Goal: Transaction & Acquisition: Purchase product/service

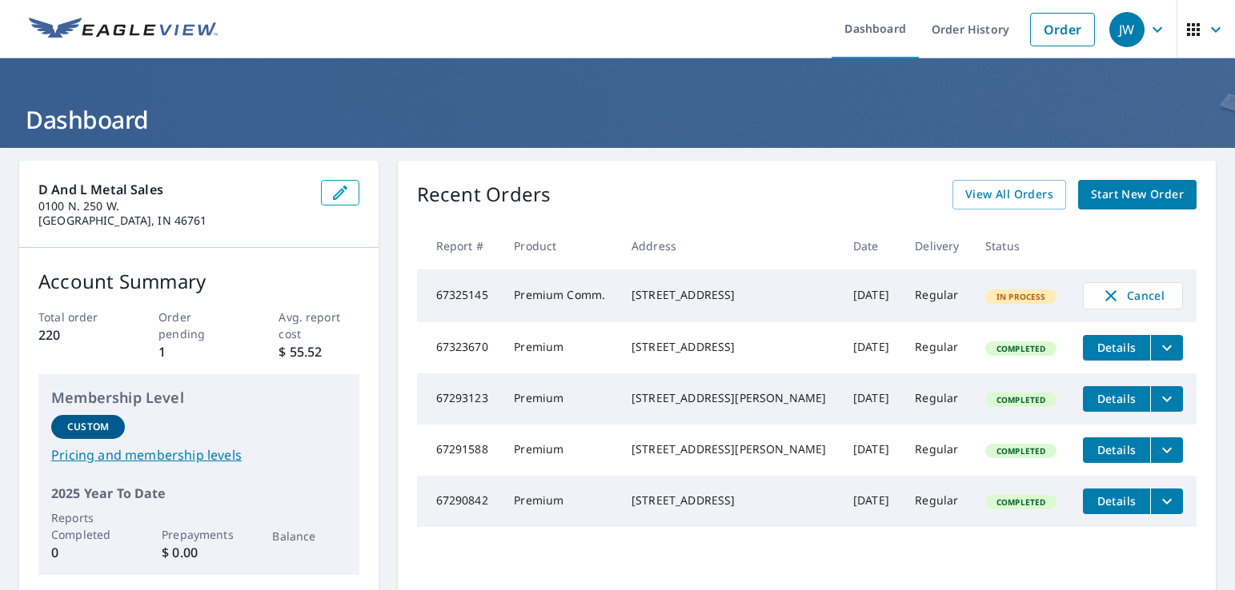
scroll to position [160, 0]
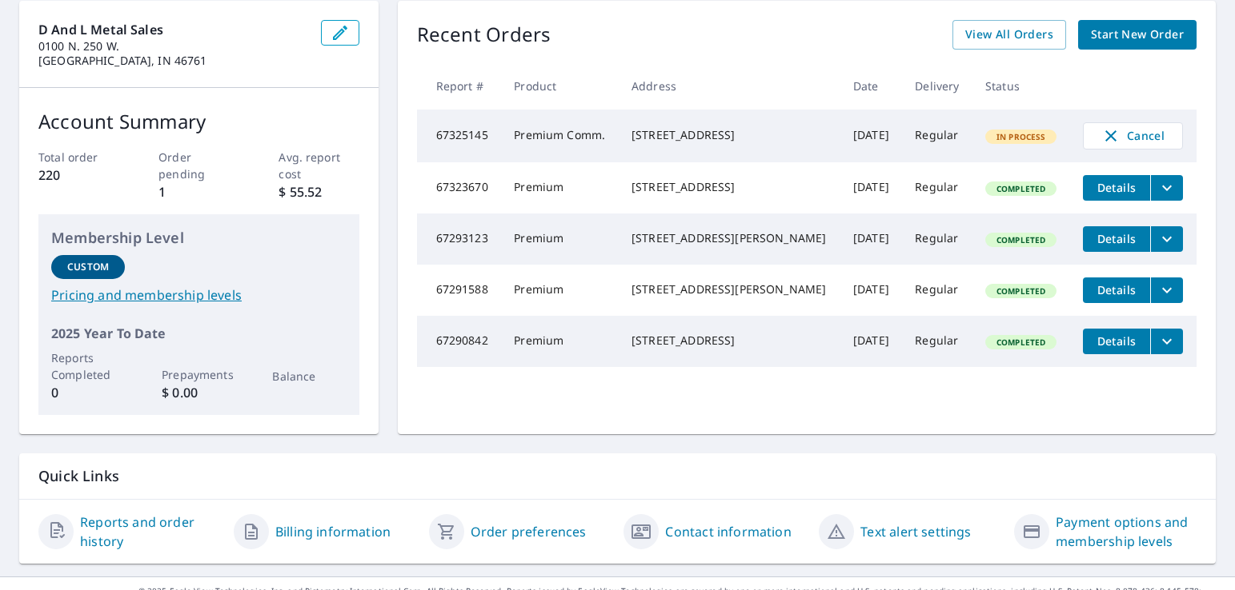
click at [1121, 37] on span "Start New Order" at bounding box center [1137, 35] width 93 height 20
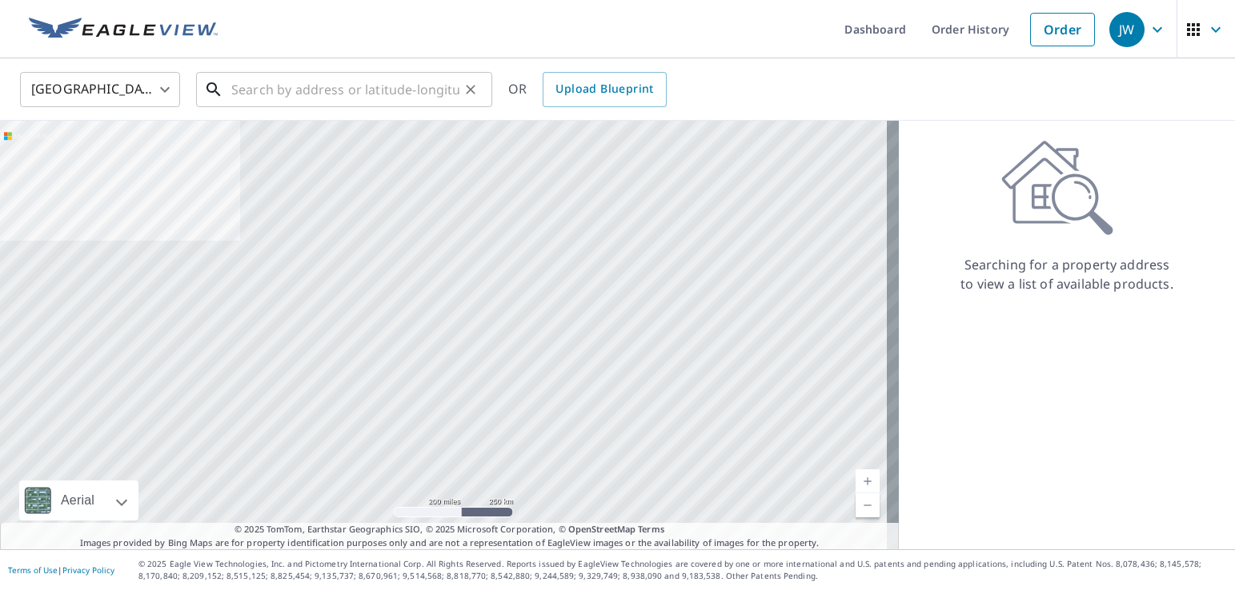
click at [240, 84] on input "text" at bounding box center [345, 89] width 228 height 45
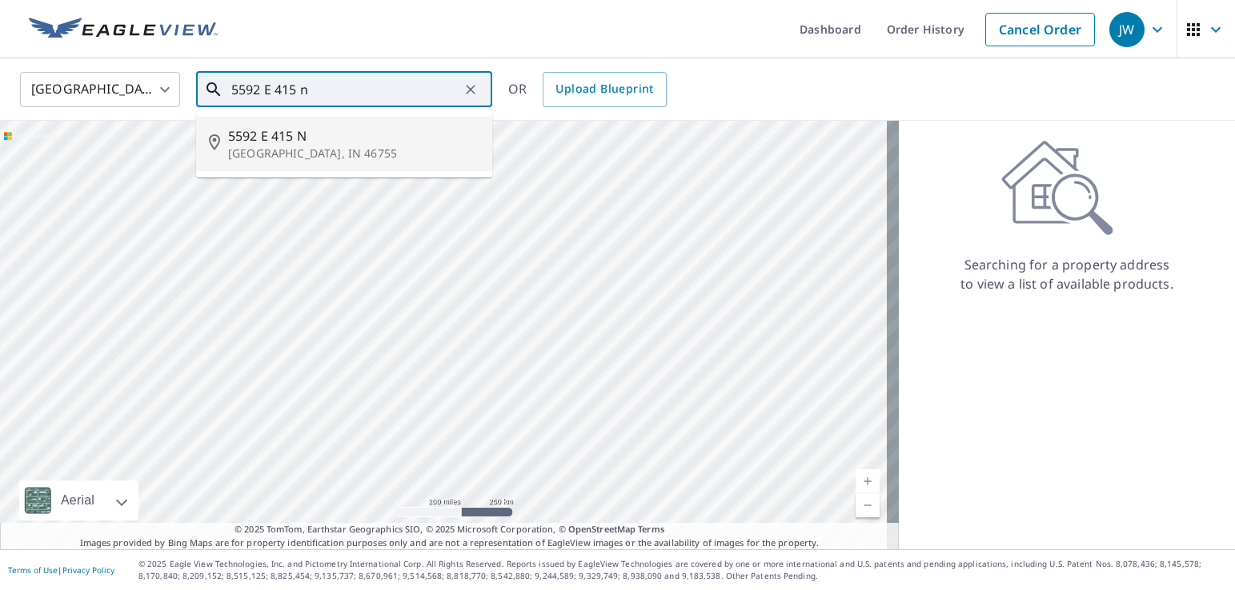
click at [250, 154] on p "[GEOGRAPHIC_DATA], IN 46755" at bounding box center [353, 154] width 251 height 16
type input "[STREET_ADDRESS]"
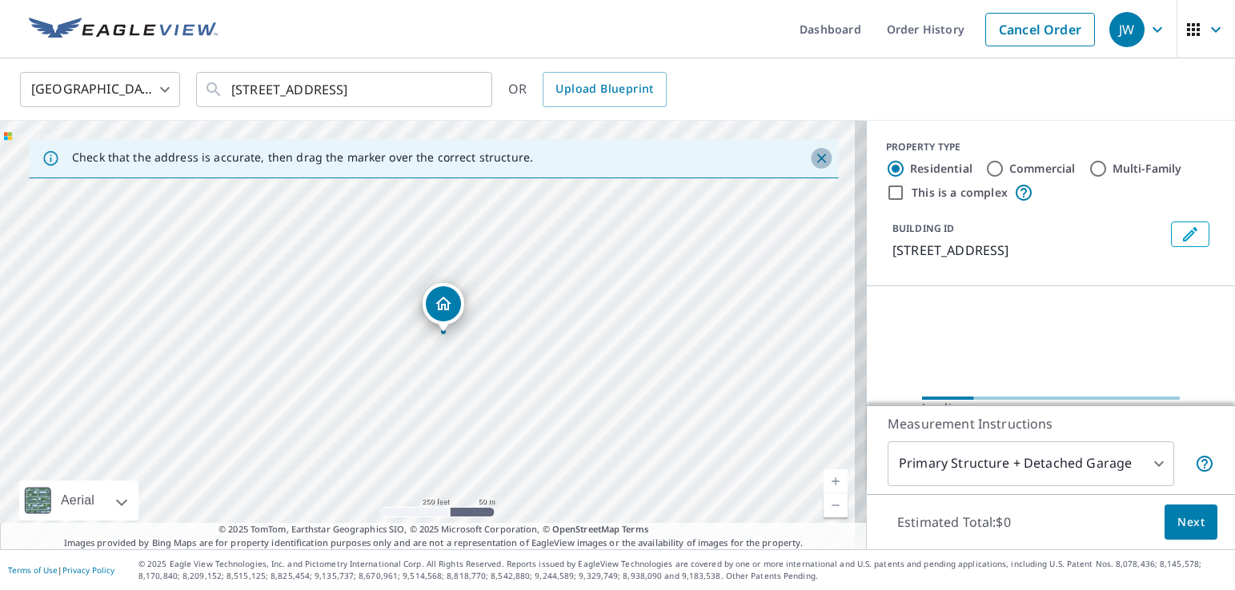
click at [813, 162] on icon "Close" at bounding box center [821, 158] width 16 height 16
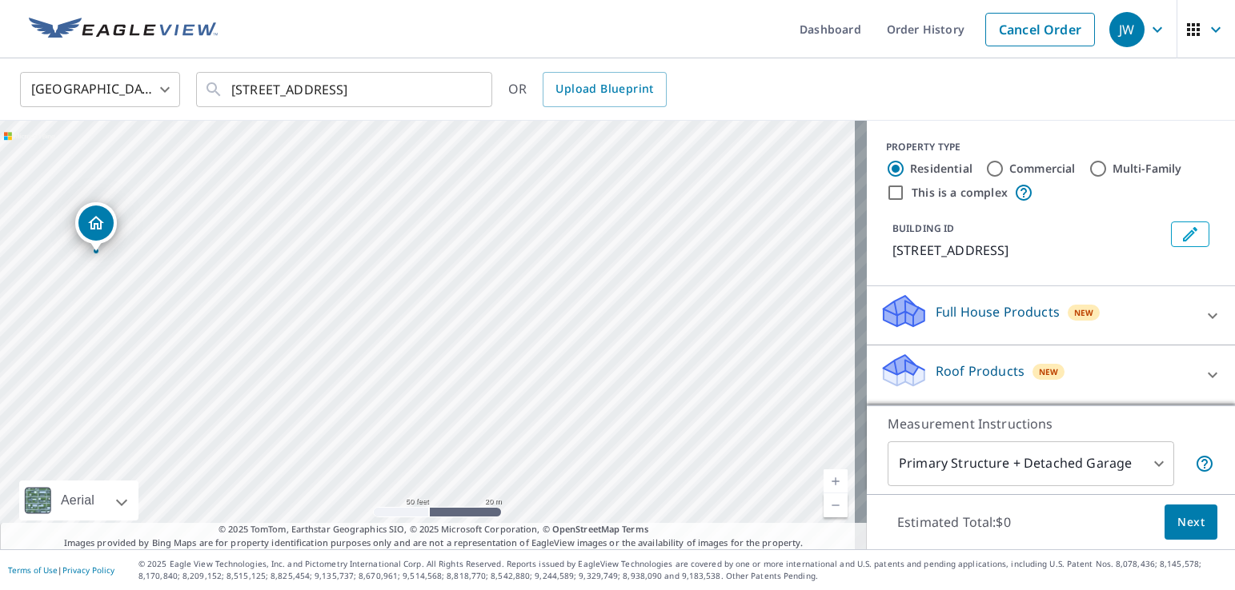
drag, startPoint x: 448, startPoint y: 364, endPoint x: 763, endPoint y: 350, distance: 314.7
click at [762, 354] on div "[STREET_ADDRESS]" at bounding box center [433, 335] width 867 height 429
drag, startPoint x: 485, startPoint y: 363, endPoint x: 687, endPoint y: 366, distance: 202.4
click at [687, 366] on div "[STREET_ADDRESS]" at bounding box center [433, 335] width 867 height 429
drag, startPoint x: 506, startPoint y: 219, endPoint x: 511, endPoint y: 226, distance: 8.7
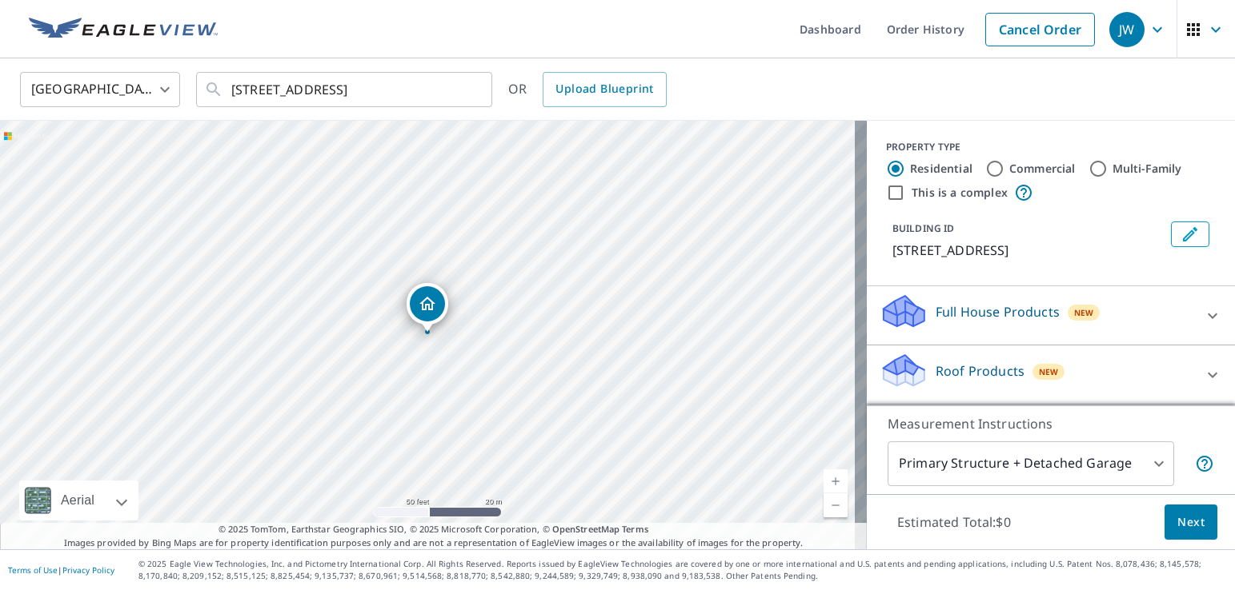
drag, startPoint x: 886, startPoint y: 362, endPoint x: 915, endPoint y: 364, distance: 28.9
click at [887, 362] on icon at bounding box center [903, 365] width 41 height 20
click at [1203, 375] on icon at bounding box center [1212, 375] width 19 height 19
click at [1203, 376] on icon at bounding box center [1212, 375] width 19 height 19
click at [1066, 374] on div "Roof Products New" at bounding box center [1040, 375] width 323 height 46
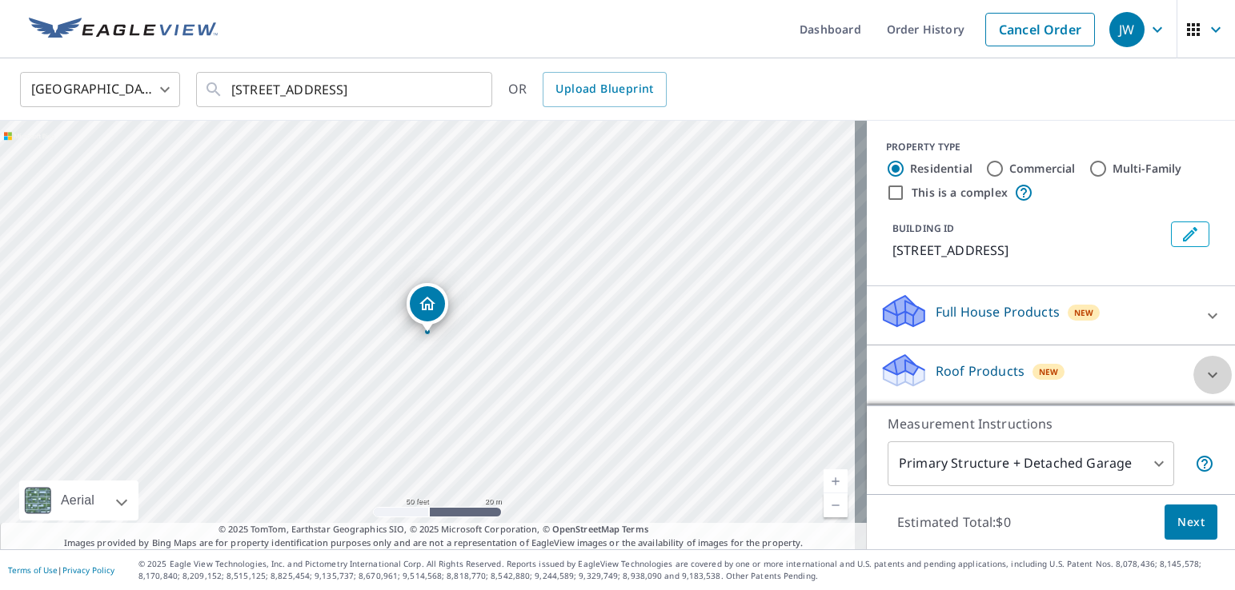
click at [1203, 377] on icon at bounding box center [1212, 375] width 19 height 19
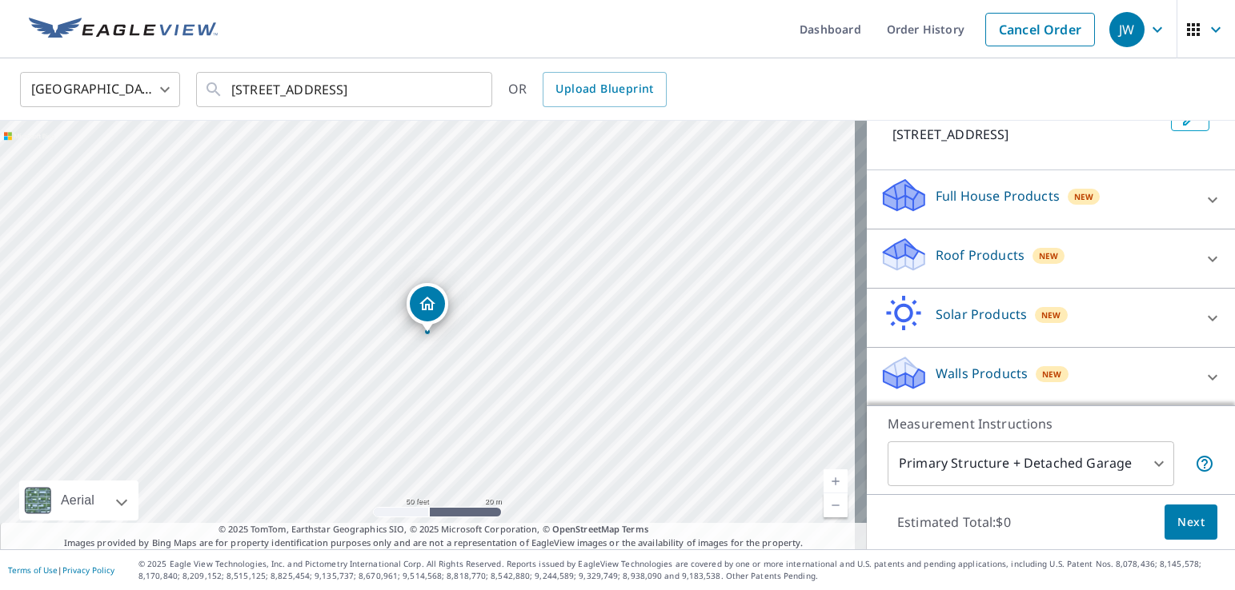
scroll to position [118, 0]
click at [1107, 262] on div "Roof Products New" at bounding box center [1036, 257] width 314 height 46
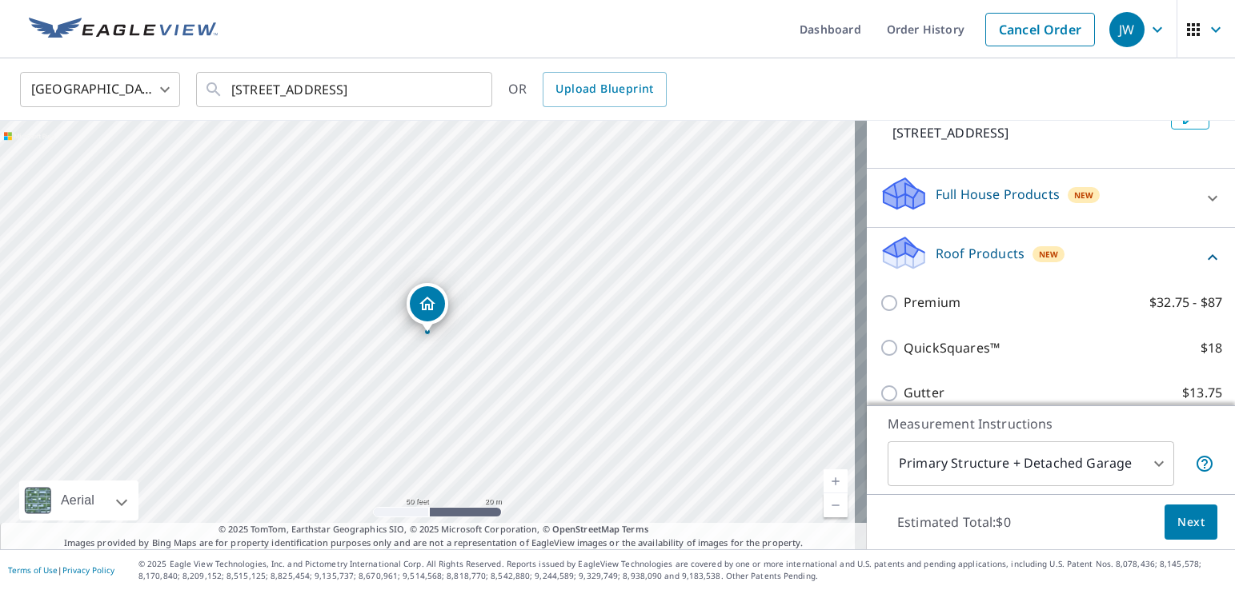
click at [1174, 258] on div "Roof Products New" at bounding box center [1040, 257] width 323 height 46
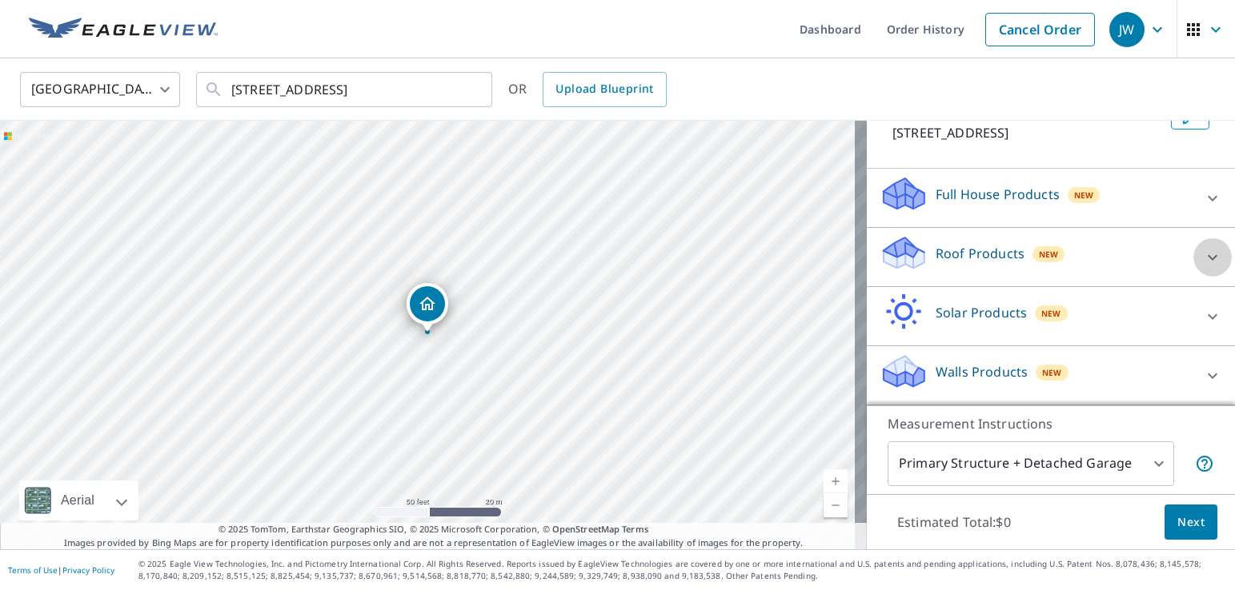
click at [1203, 259] on icon at bounding box center [1212, 257] width 19 height 19
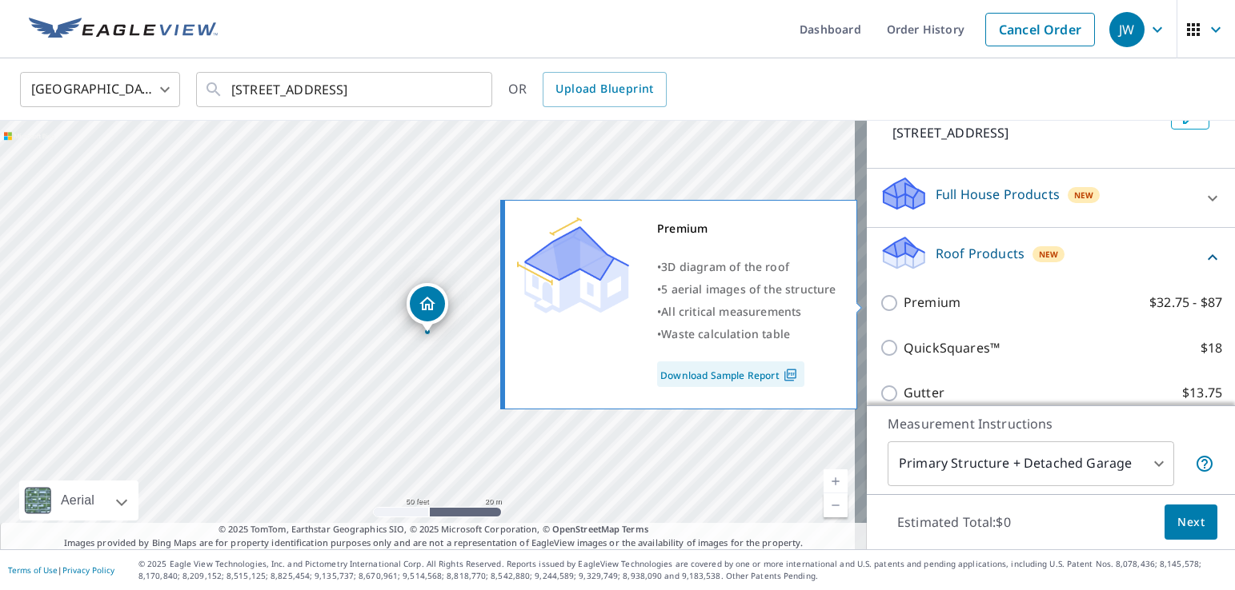
click at [879, 304] on input "Premium $32.75 - $87" at bounding box center [891, 303] width 24 height 19
checkbox input "true"
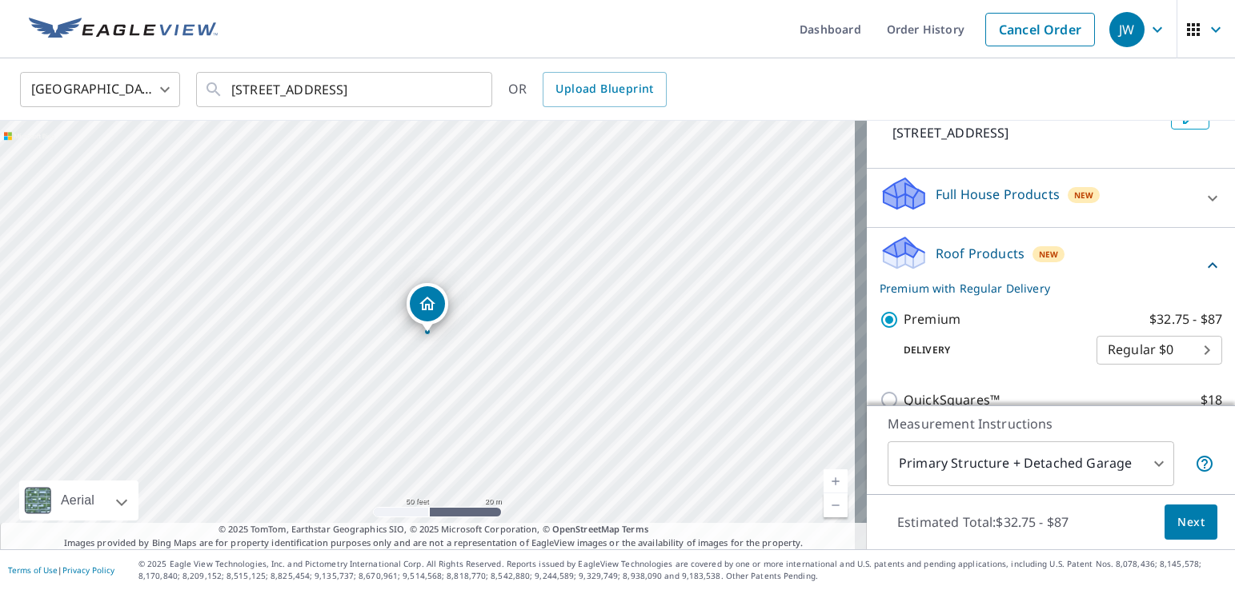
click at [1148, 465] on body "JW JW Dashboard Order History Cancel Order [GEOGRAPHIC_DATA] [GEOGRAPHIC_DATA] …" at bounding box center [617, 295] width 1235 height 590
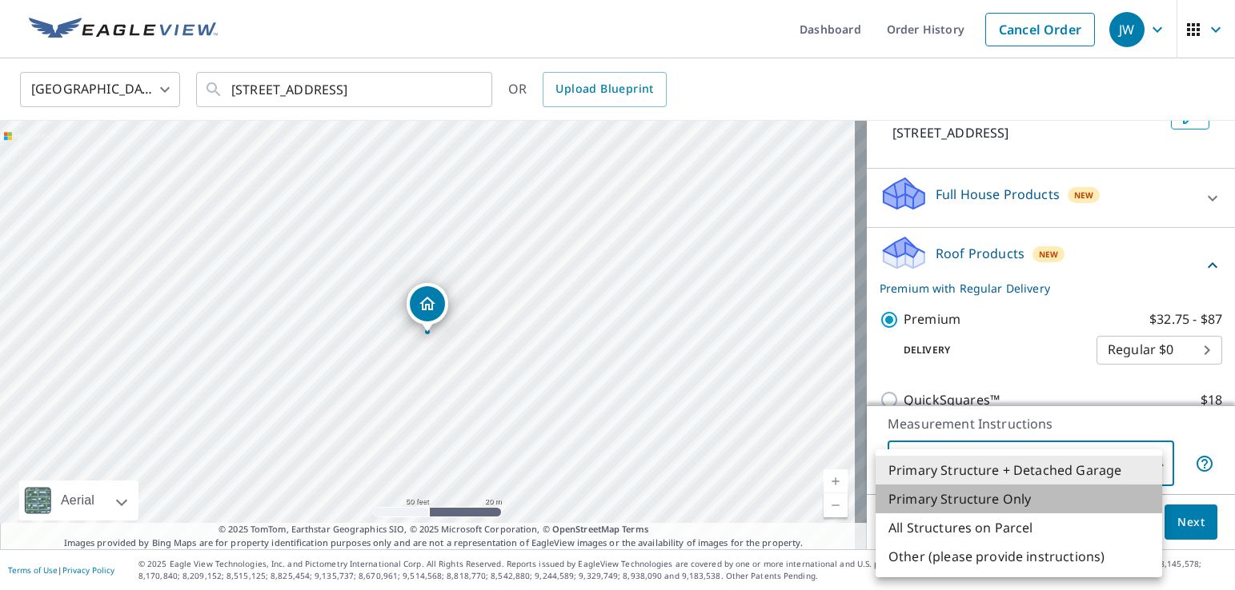
click at [1017, 505] on li "Primary Structure Only" at bounding box center [1018, 499] width 286 height 29
type input "2"
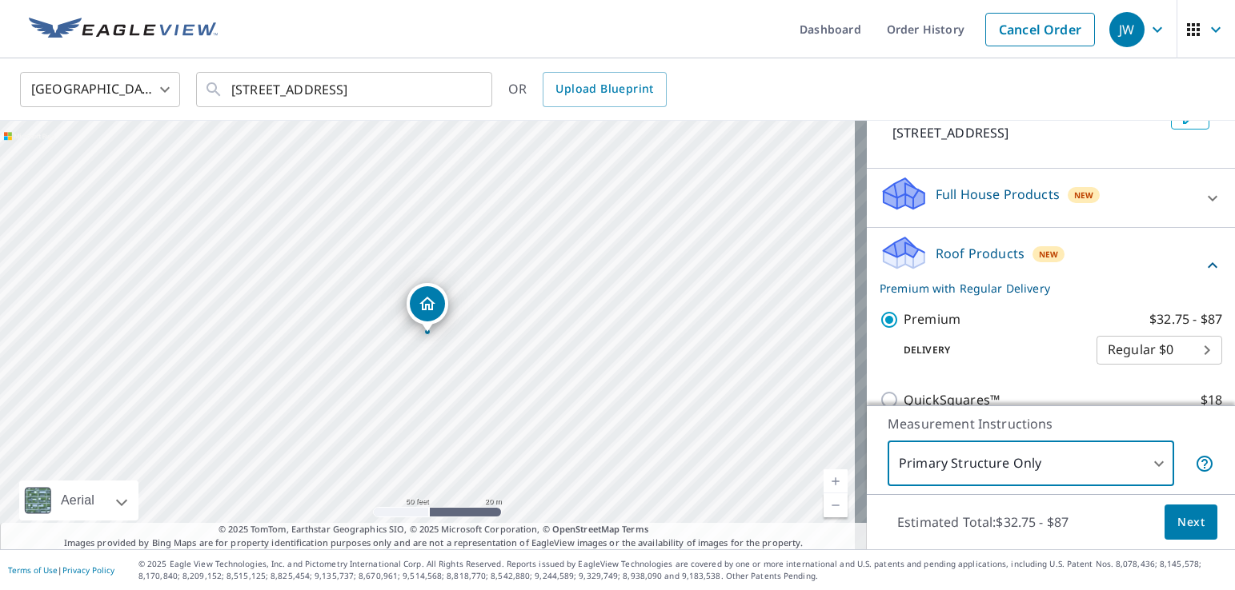
click at [1179, 527] on span "Next" at bounding box center [1190, 523] width 27 height 20
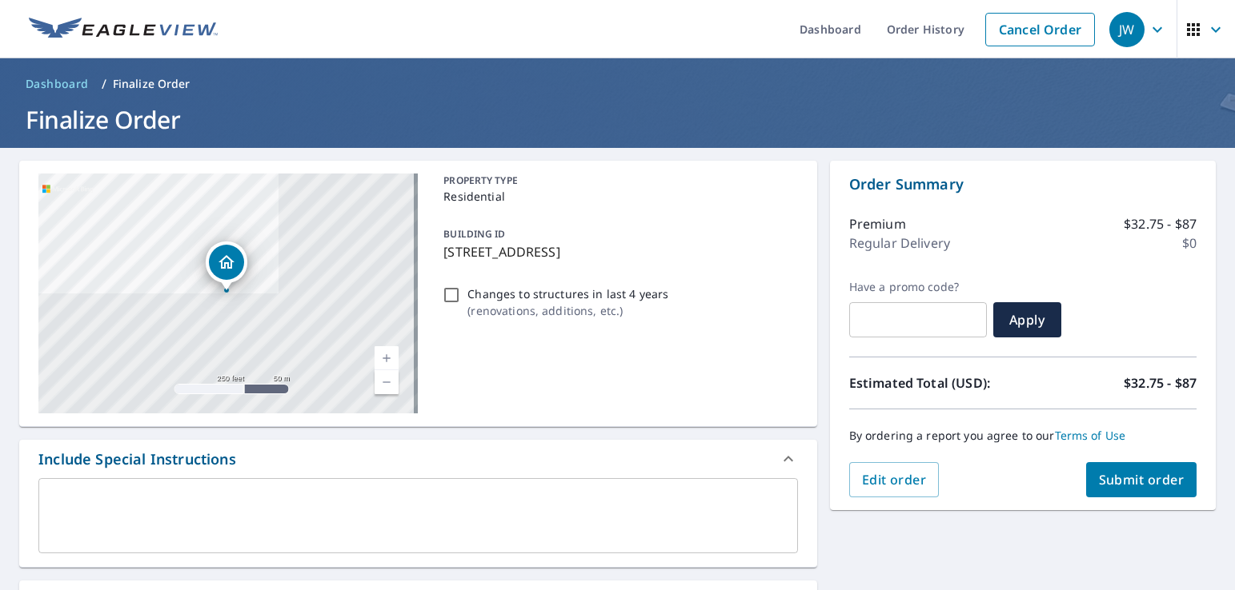
click at [71, 494] on textarea at bounding box center [418, 517] width 737 height 46
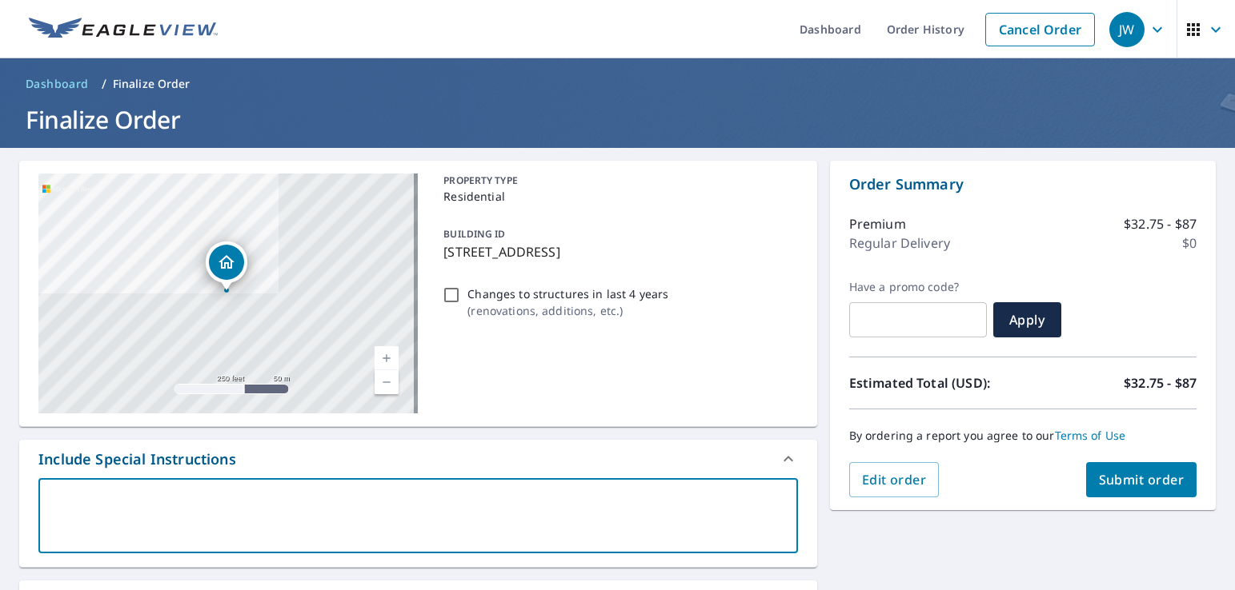
type textarea "I"
type textarea "x"
type textarea "I"
type textarea "x"
type textarea "I n"
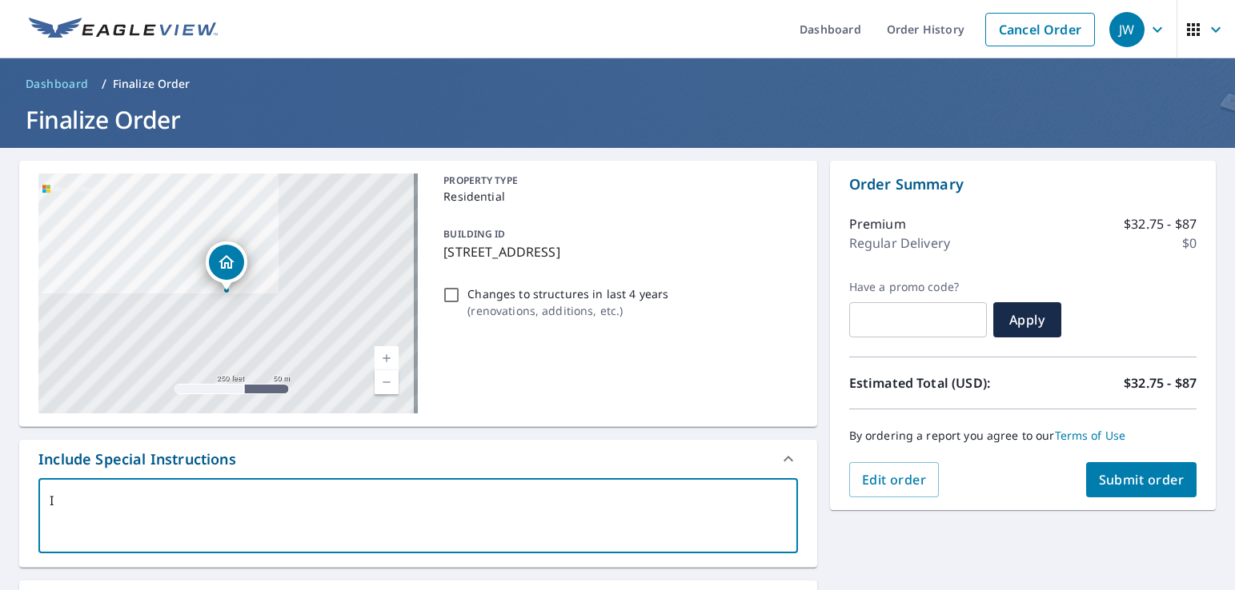
type textarea "x"
type textarea "I ne"
type textarea "x"
type textarea "I nee"
type textarea "x"
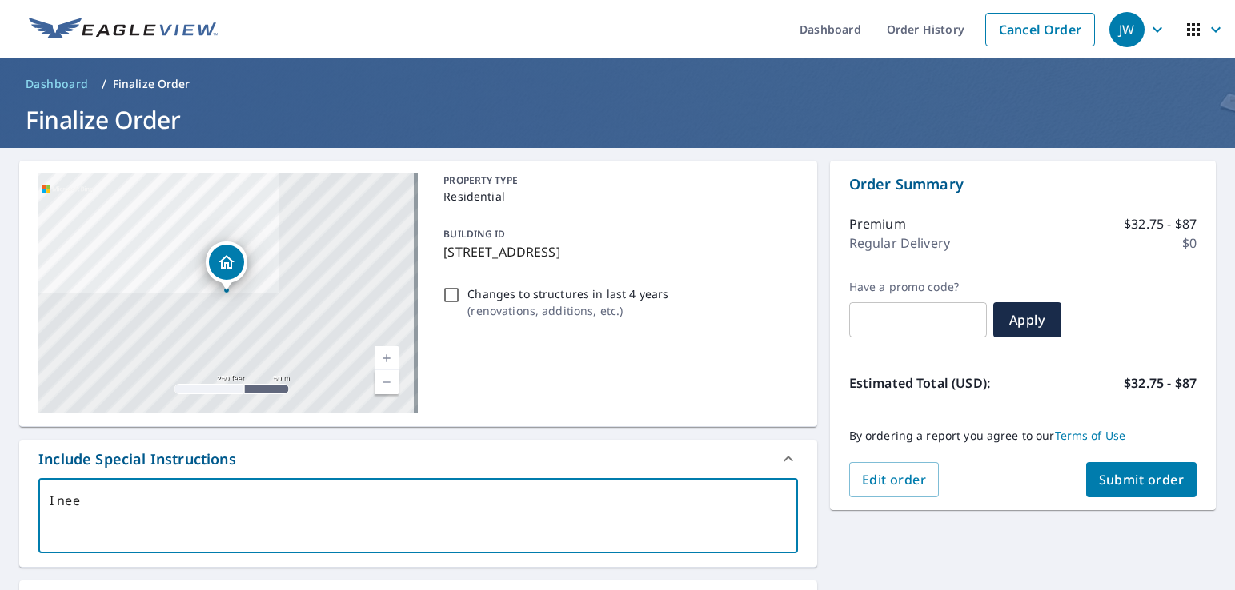
type textarea "I need"
type textarea "x"
type textarea "I need"
type textarea "x"
type textarea "I need t"
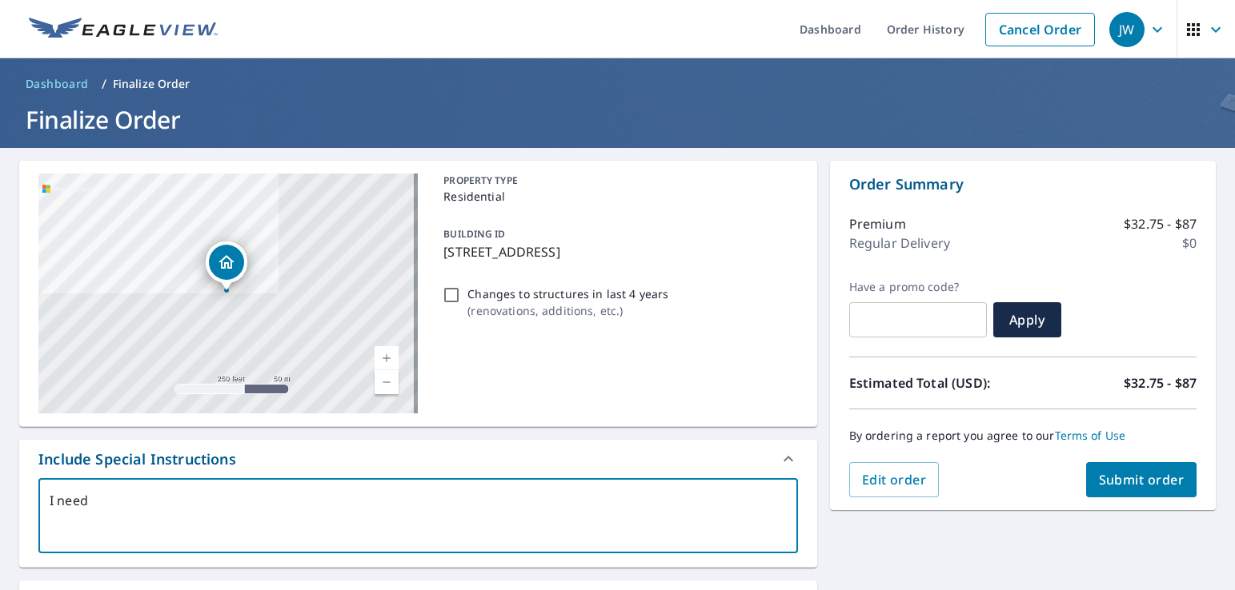
type textarea "x"
type textarea "I need th"
type textarea "x"
type textarea "I need the"
type textarea "x"
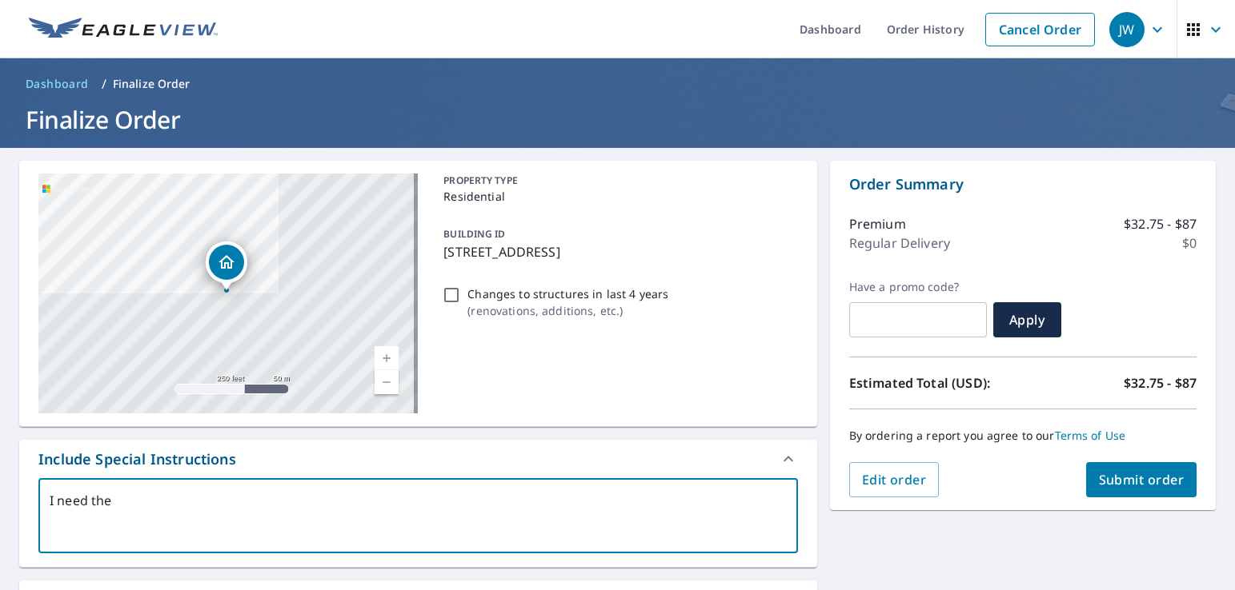
type textarea "I need the"
type textarea "x"
type textarea "I need the b"
type textarea "x"
type textarea "I need the ba"
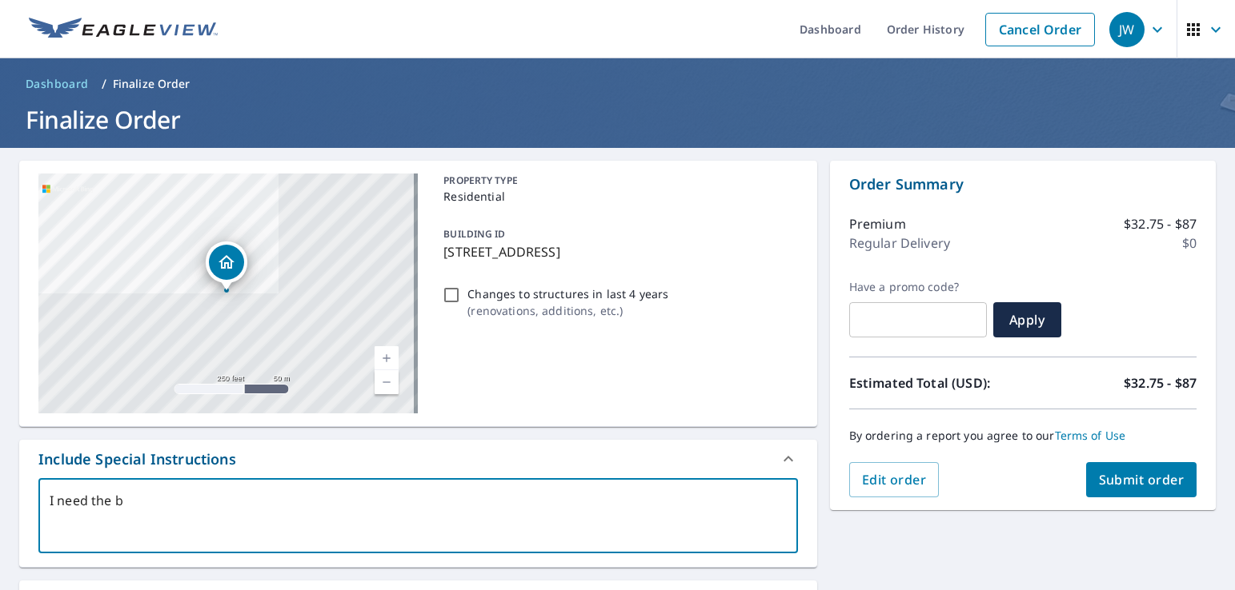
type textarea "x"
type textarea "I need the bar"
type textarea "x"
type textarea "I need the barn"
type textarea "x"
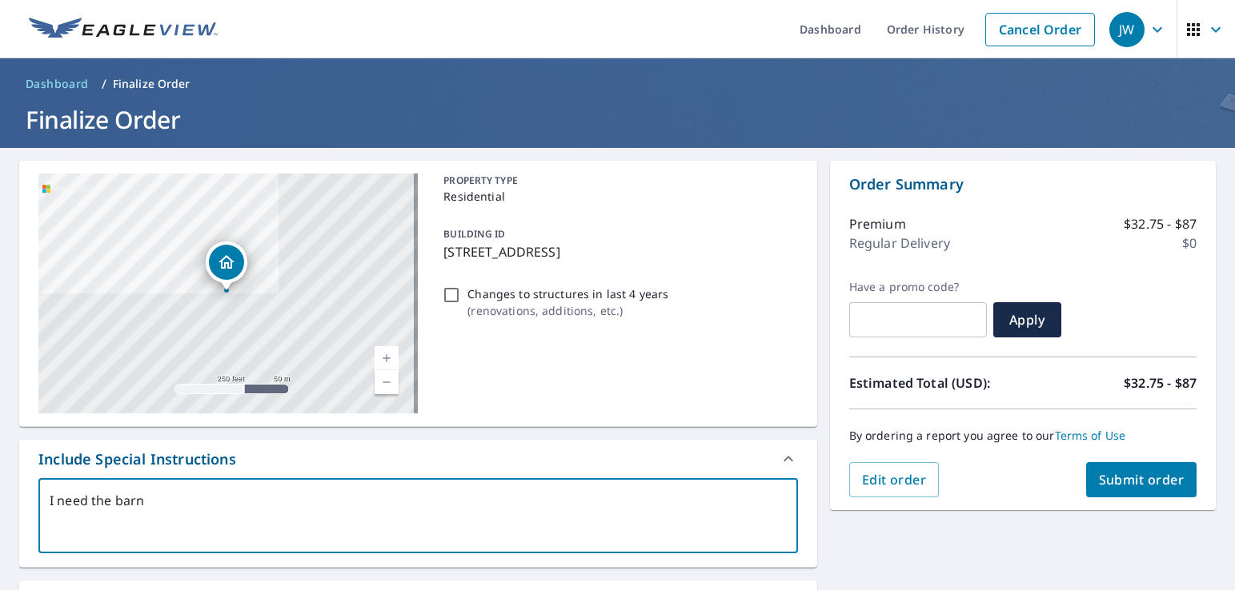
type textarea "I need the barn"
type textarea "x"
type textarea "I need the barn &"
type textarea "x"
type textarea "I need the barn &"
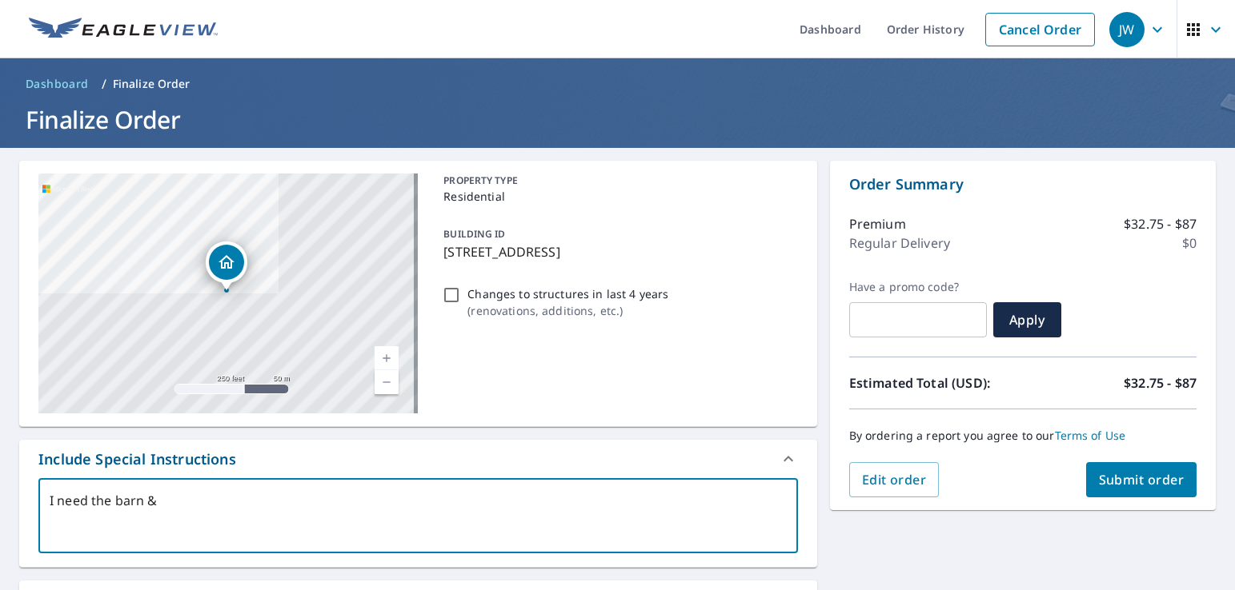
type textarea "x"
type textarea "I need the barn & a"
type textarea "x"
type textarea "I need the barn &"
type textarea "x"
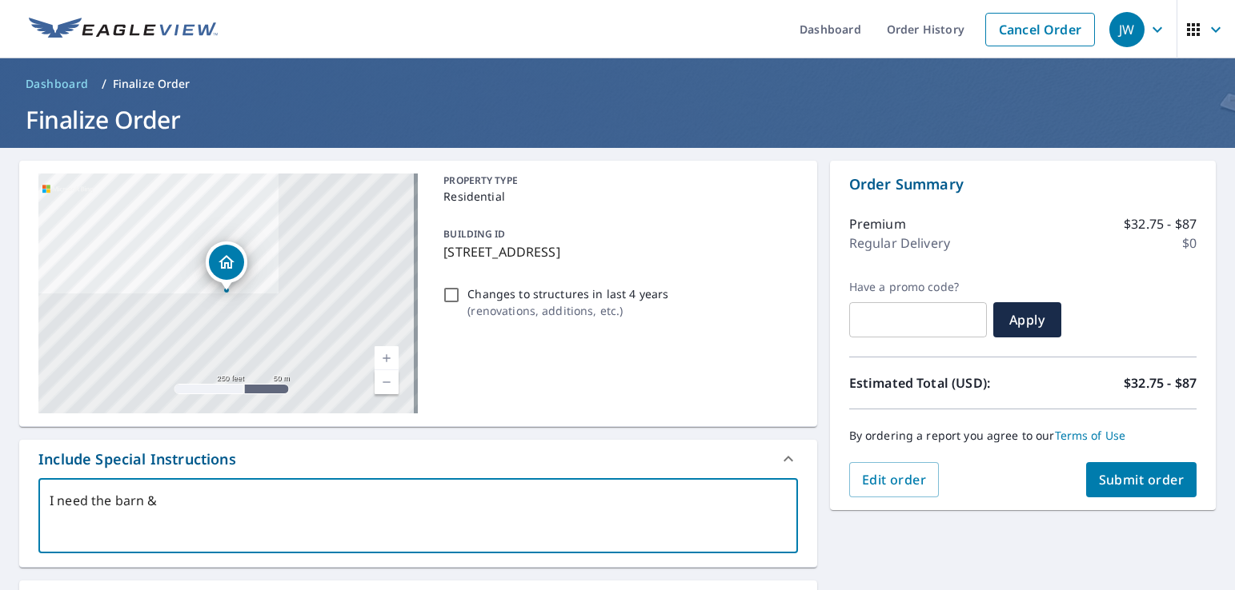
type textarea "I need the barn & e"
type textarea "x"
type textarea "I need the barn & ev"
type textarea "x"
type textarea "I need the barn & eve"
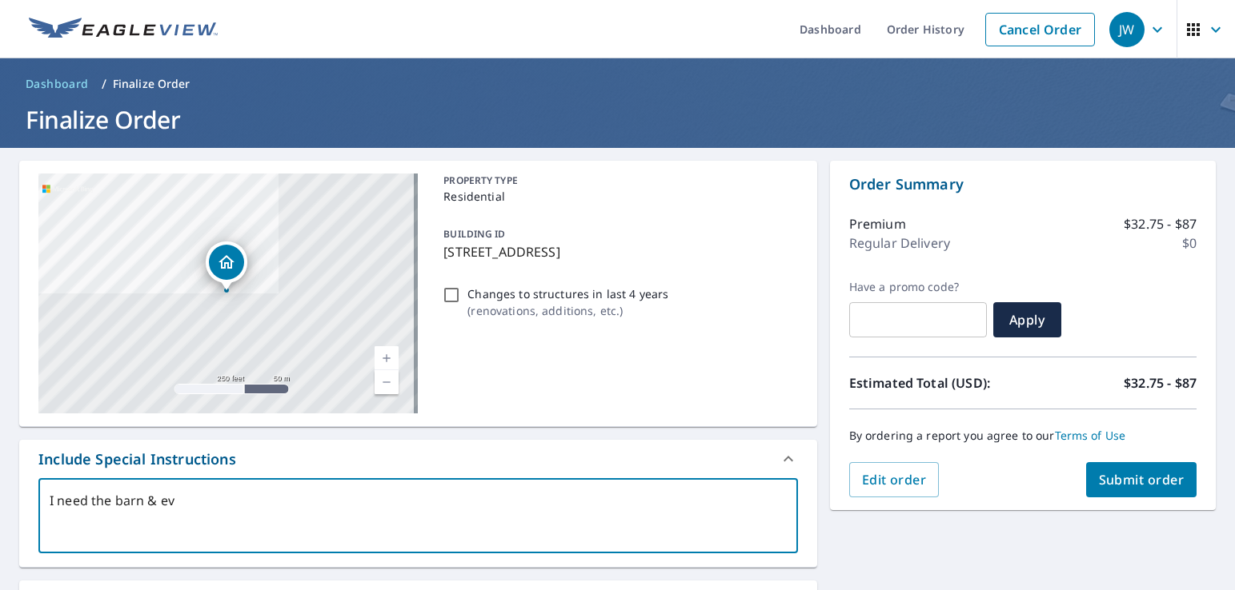
type textarea "x"
type textarea "I need the barn & ever"
type textarea "x"
type textarea "I need the barn & every"
type textarea "x"
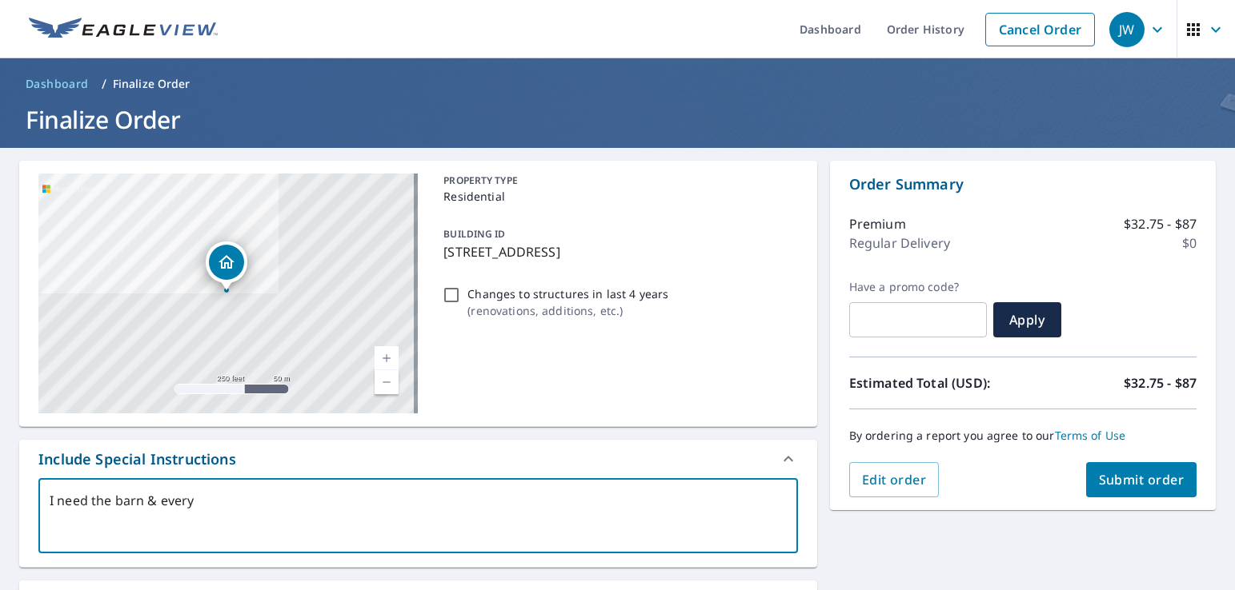
type textarea "I need the barn & everyt"
type textarea "x"
type textarea "I need the barn & everyth"
type textarea "x"
type textarea "I need the barn & everythi"
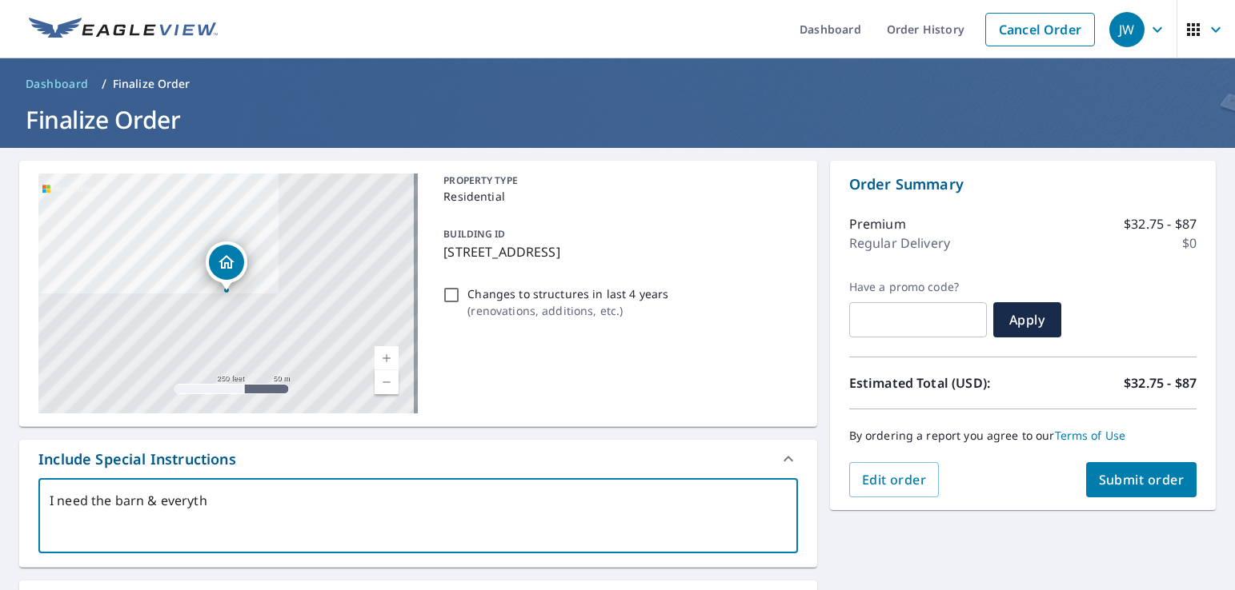
type textarea "x"
type textarea "I need the barn & everythin"
type textarea "x"
type textarea "I need the barn & everything"
type textarea "x"
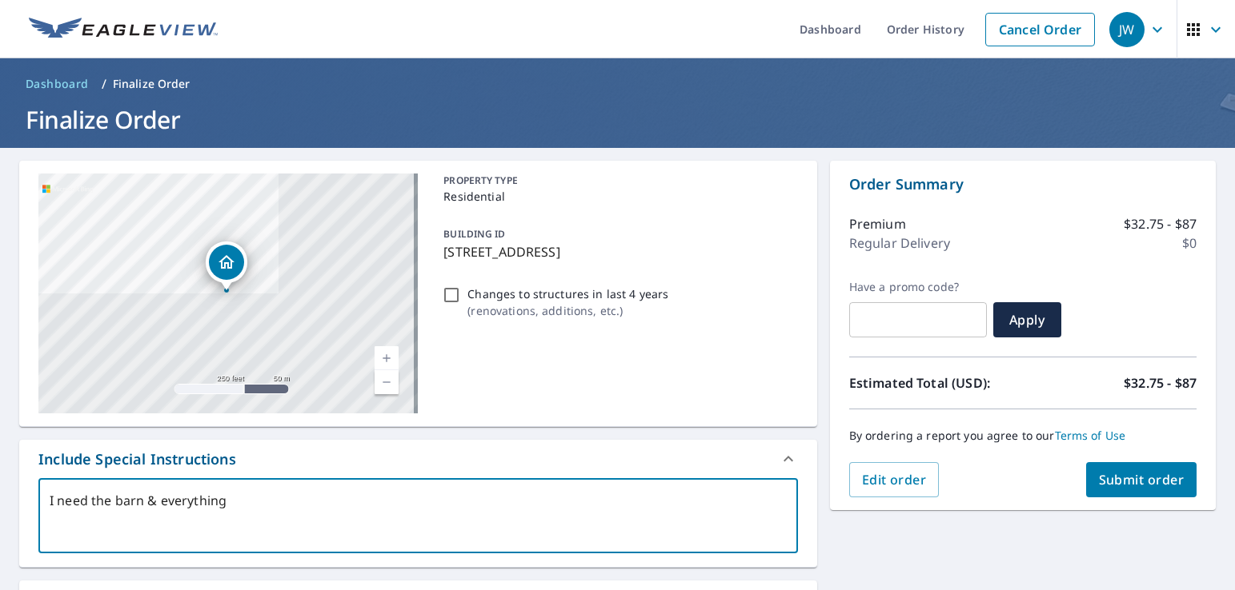
type textarea "I need the barn & everything"
type textarea "x"
type textarea "I need the barn & everything a"
type textarea "x"
type textarea "I need the barn & everything at"
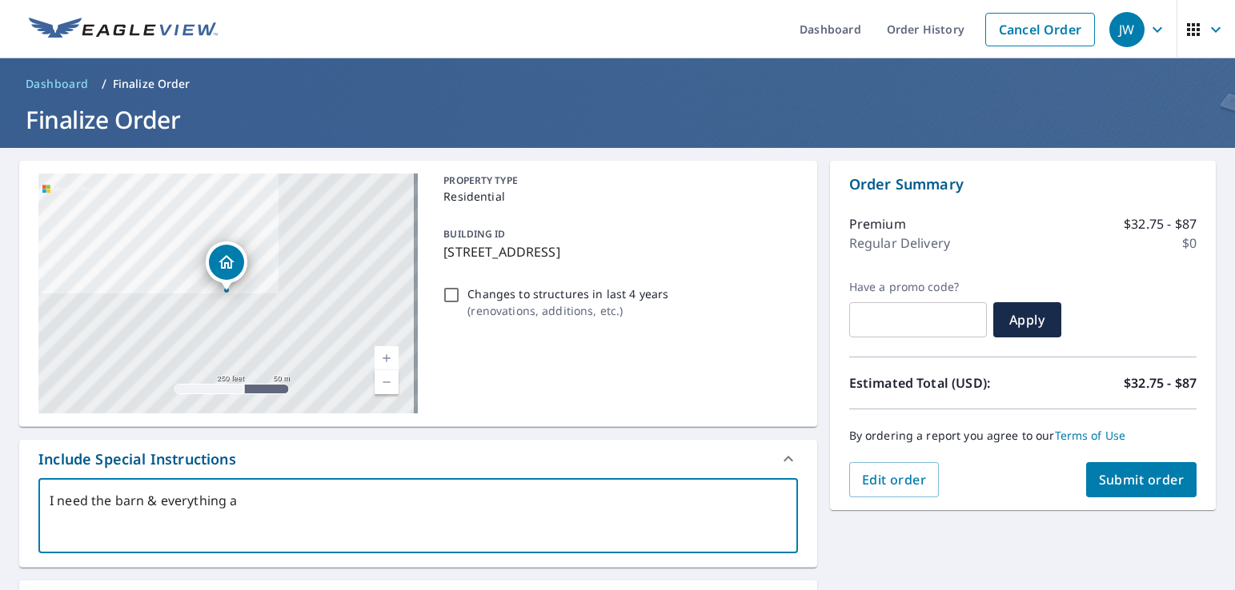
type textarea "x"
type textarea "I need the barn & everything att"
type textarea "x"
type textarea "I need the barn & everything atta"
type textarea "x"
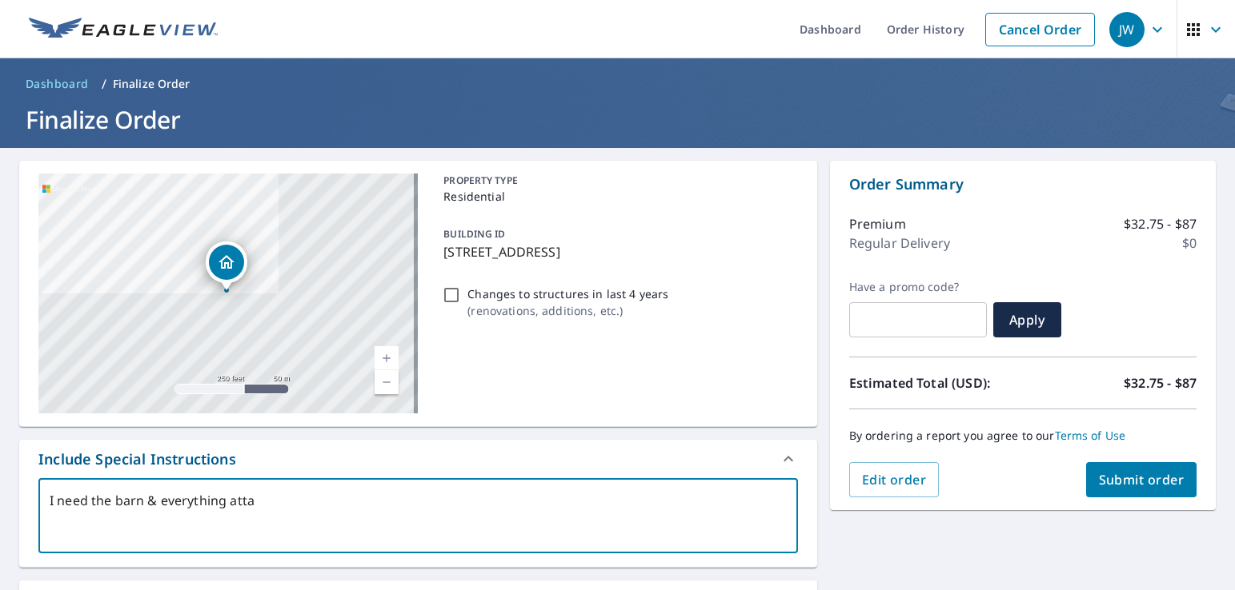
type textarea "I need the barn & everything attac"
type textarea "x"
type textarea "I need the barn & everything attach"
type textarea "x"
type textarea "I need the barn & everything attache"
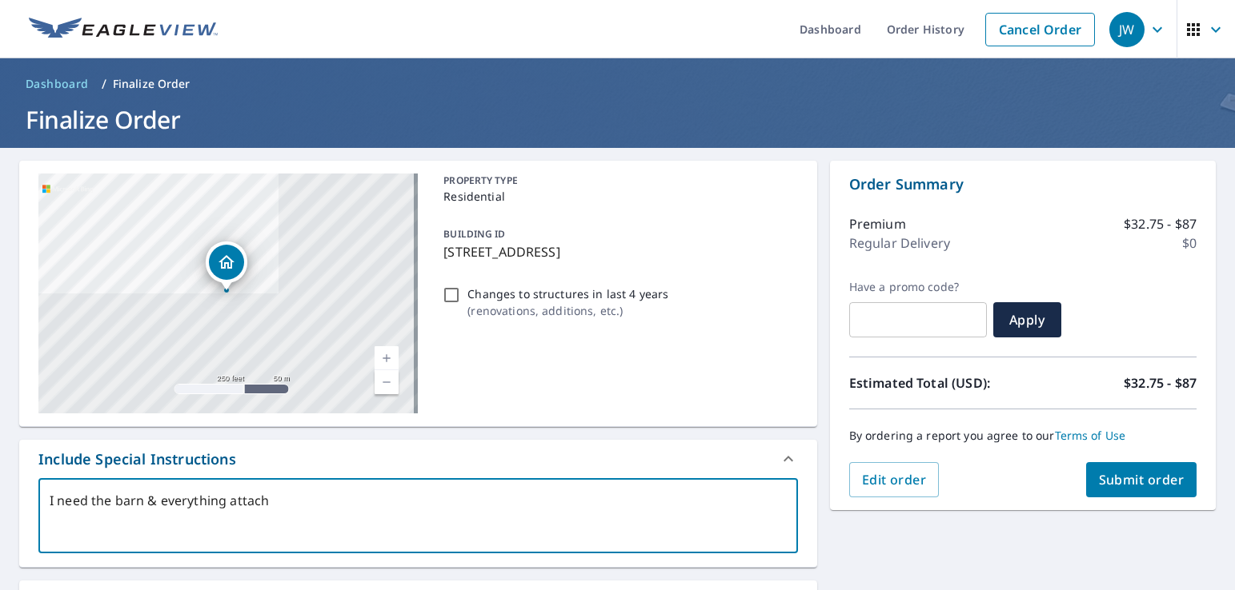
type textarea "x"
type textarea "I need the barn & everything attached"
type textarea "x"
type textarea "I need the barn & everything attached"
type textarea "x"
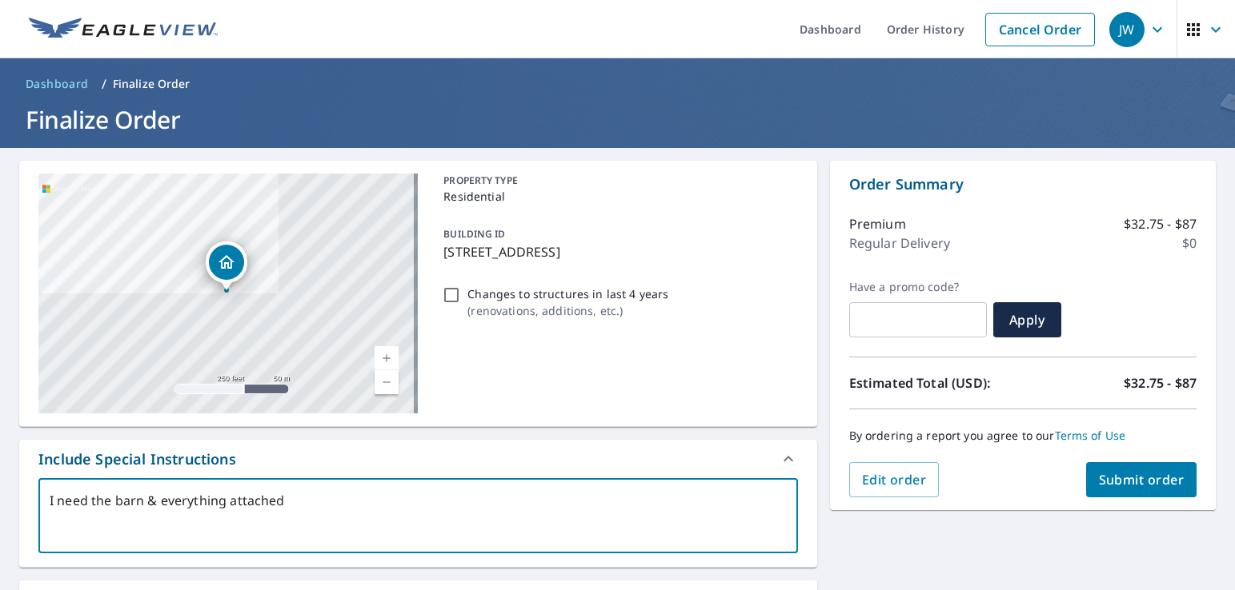
type textarea "I need the barn & everything attached t"
type textarea "x"
type textarea "I need the barn & everything attached to"
type textarea "x"
type textarea "I need the barn & everything attached to"
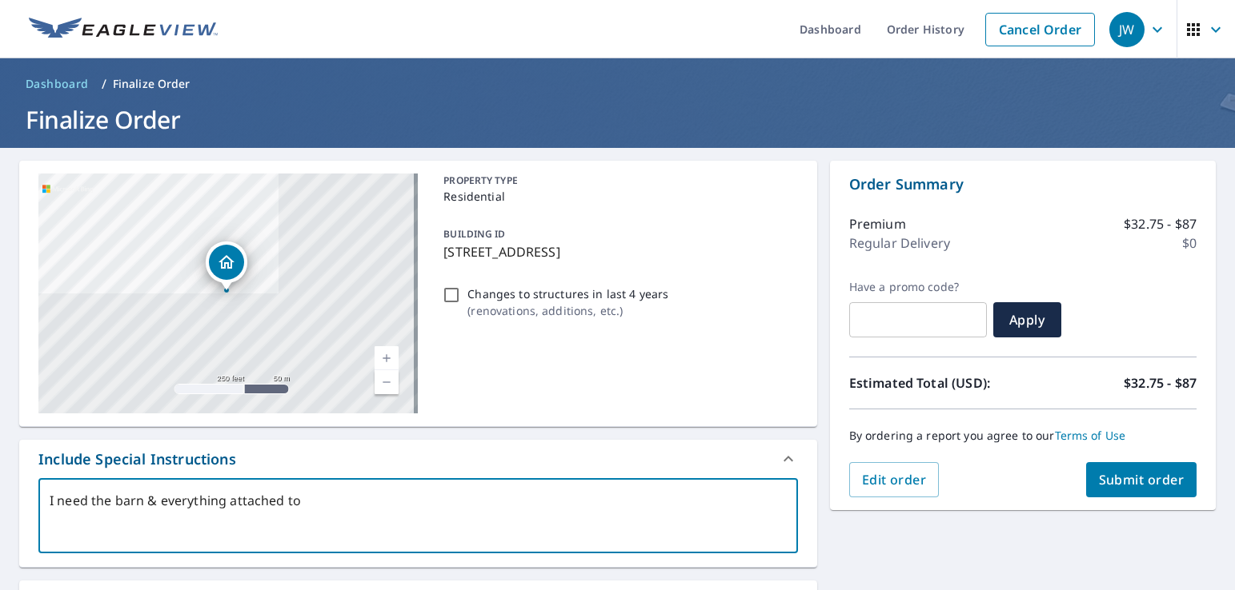
type textarea "x"
type textarea "I need the barn & everything attached to i"
type textarea "x"
type textarea "I need the barn & everything attached to it"
type textarea "x"
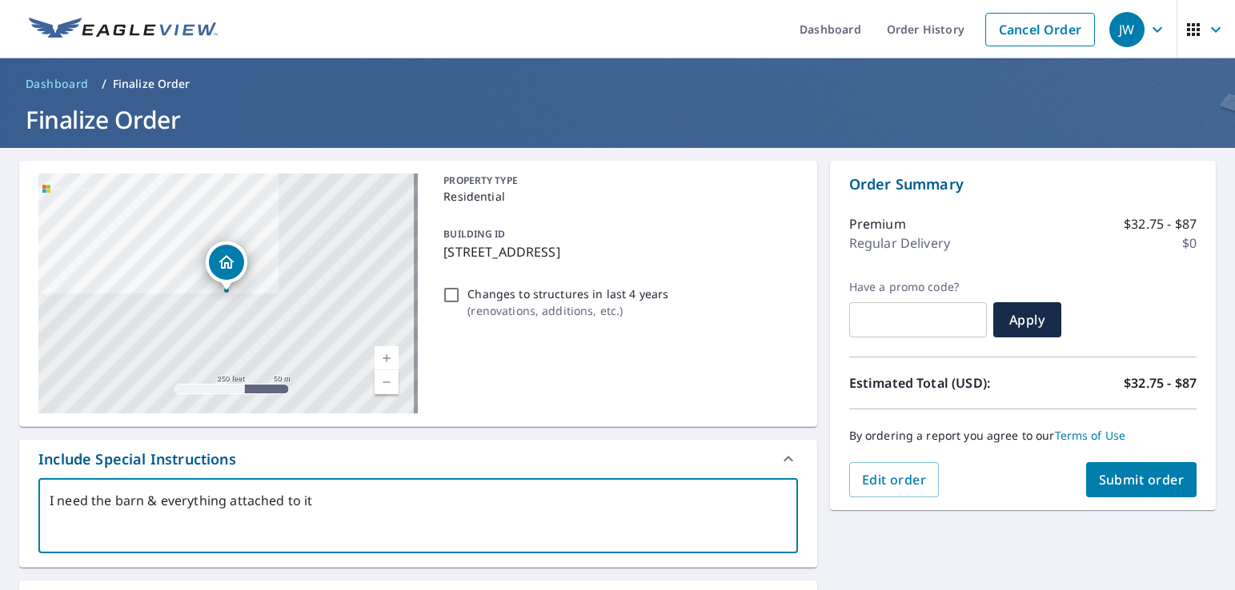
type textarea "I need the barn & everything attached to iti"
type textarea "x"
type textarea "I need the barn & everything attached to it"
type textarea "x"
type textarea "I need the barn & everything attached to it."
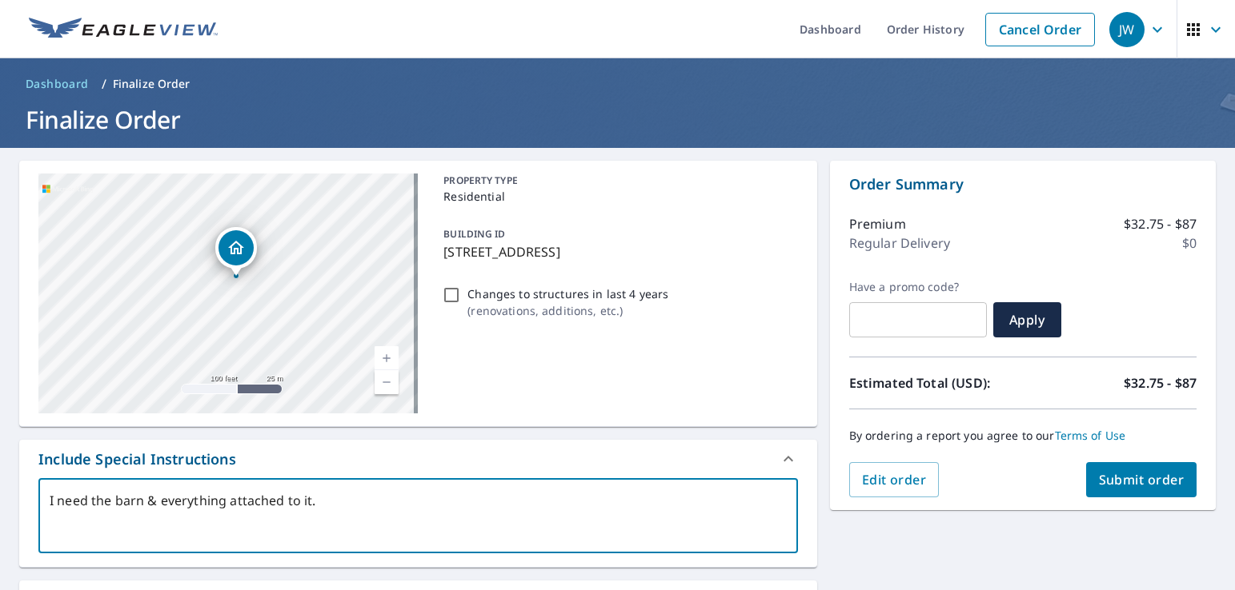
drag, startPoint x: 285, startPoint y: 306, endPoint x: 444, endPoint y: 394, distance: 181.9
click at [442, 386] on div "[STREET_ADDRESS] A standard road map Aerial A detailed look from above Labels L…" at bounding box center [418, 294] width 798 height 266
drag, startPoint x: 351, startPoint y: 358, endPoint x: 403, endPoint y: 378, distance: 55.7
click at [403, 378] on div "[STREET_ADDRESS]" at bounding box center [227, 294] width 379 height 240
drag, startPoint x: 220, startPoint y: 273, endPoint x: 242, endPoint y: 258, distance: 26.4
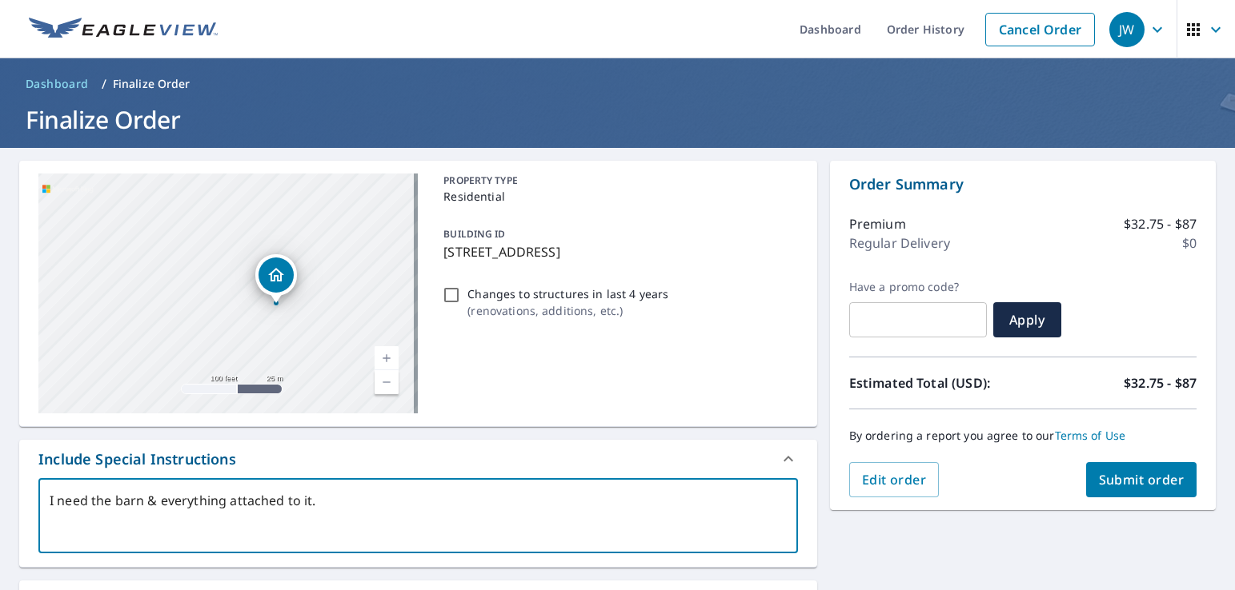
click at [266, 266] on icon "Dropped pin, building 1, Residential property, 5592 E 415 N Kendallville, IN 46…" at bounding box center [275, 275] width 19 height 19
type textarea "x"
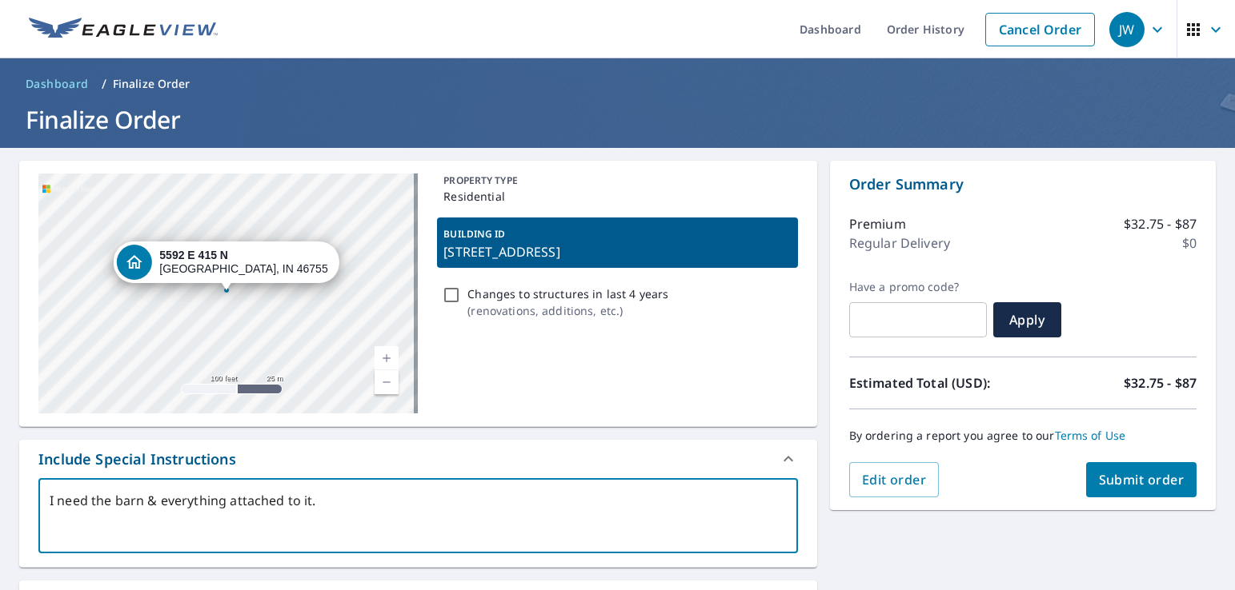
type textarea "I need the barn & everything attached to it."
type textarea "x"
type textarea "I need the barn & everything attached to it. I"
type textarea "x"
type textarea "I need the barn & everything attached to it. I"
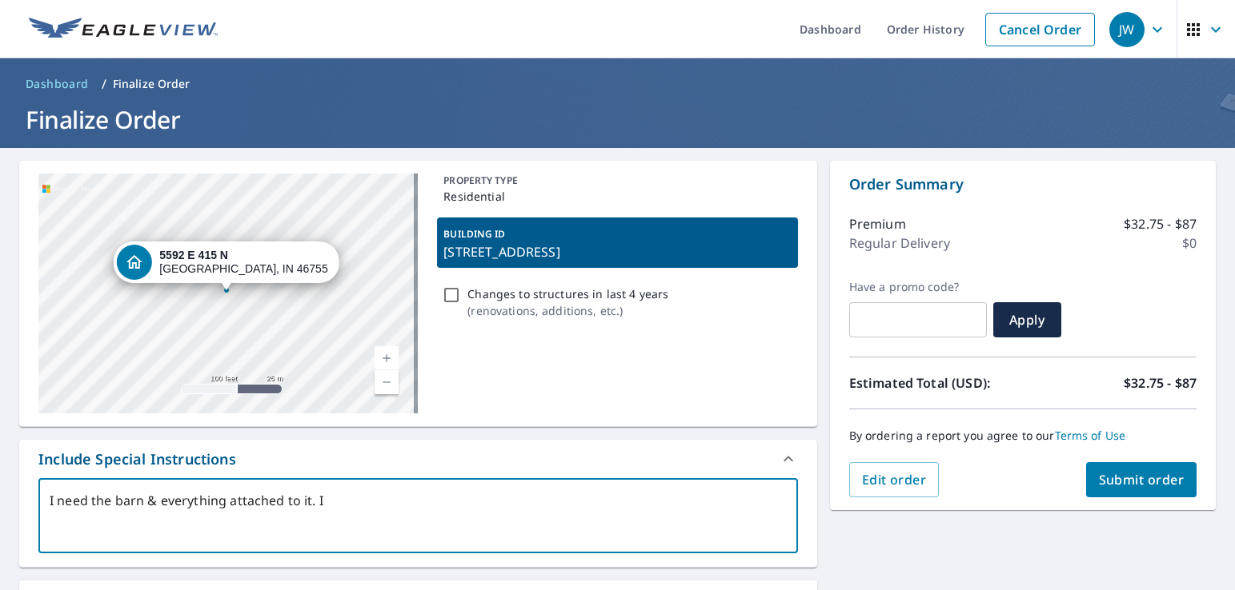
type textarea "x"
type textarea "I need the barn & everything attached to it. I d"
type textarea "x"
type textarea "I need the barn & everything attached to it. I do"
type textarea "x"
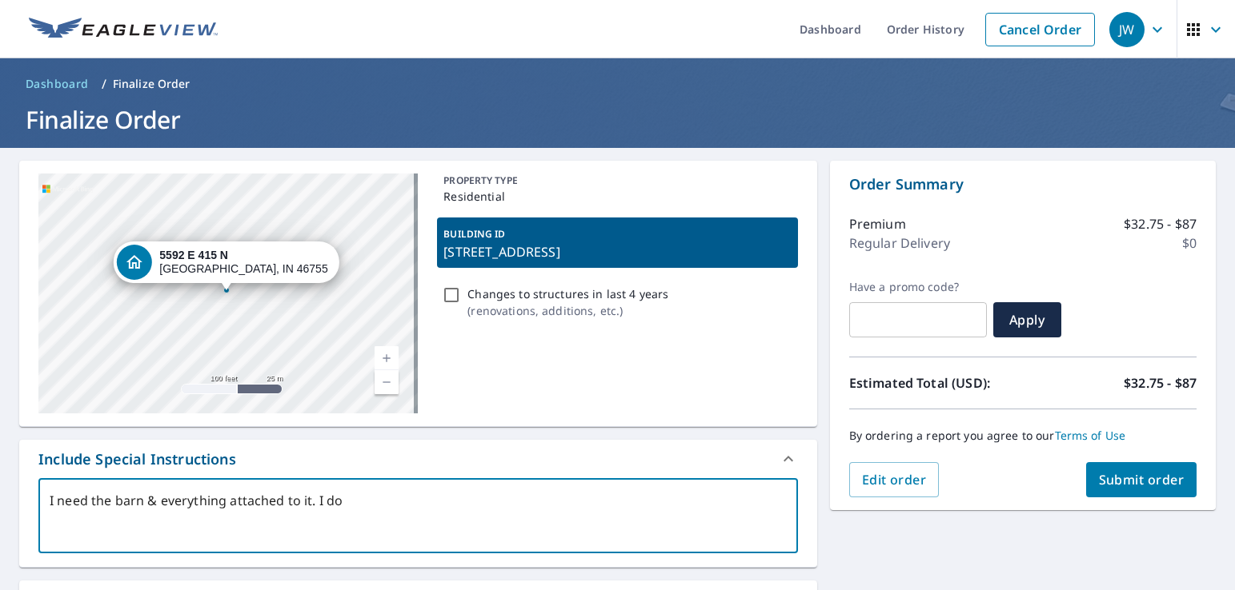
type textarea "I need the barn & everything attached to it. I do"
type textarea "x"
type textarea "I need the barn & everything attached to it. I do n"
type textarea "x"
type textarea "I need the barn & everything attached to it. I do no"
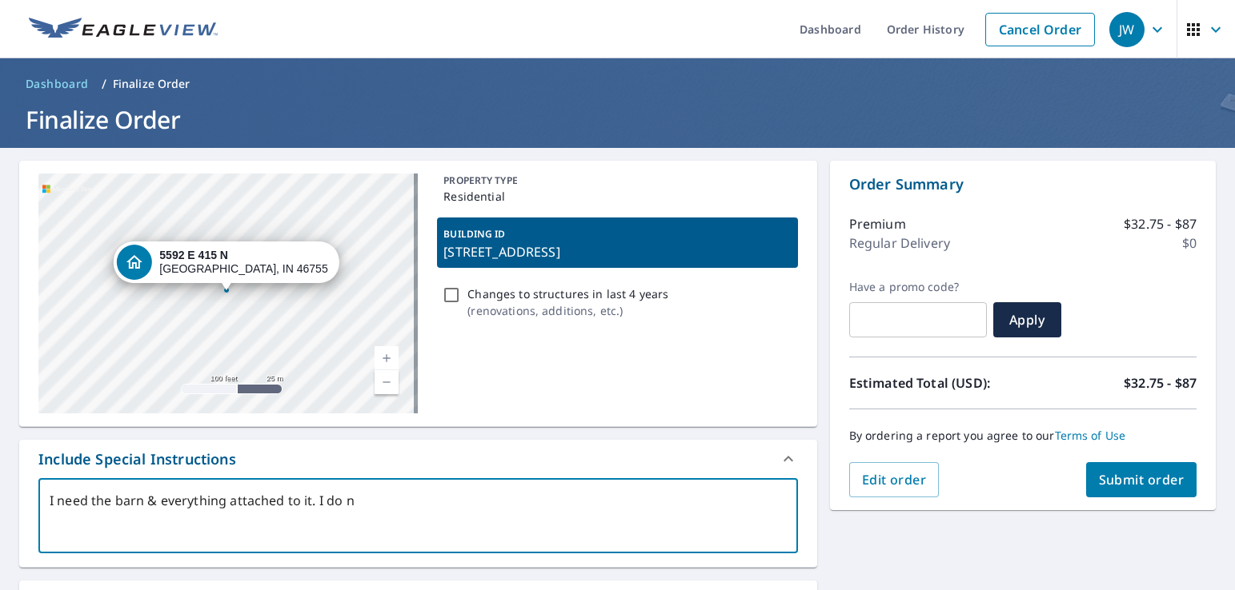
type textarea "x"
type textarea "I need the barn & everything attached to it. I do not"
type textarea "x"
type textarea "I need the barn & everything attached to it. I do not"
type textarea "x"
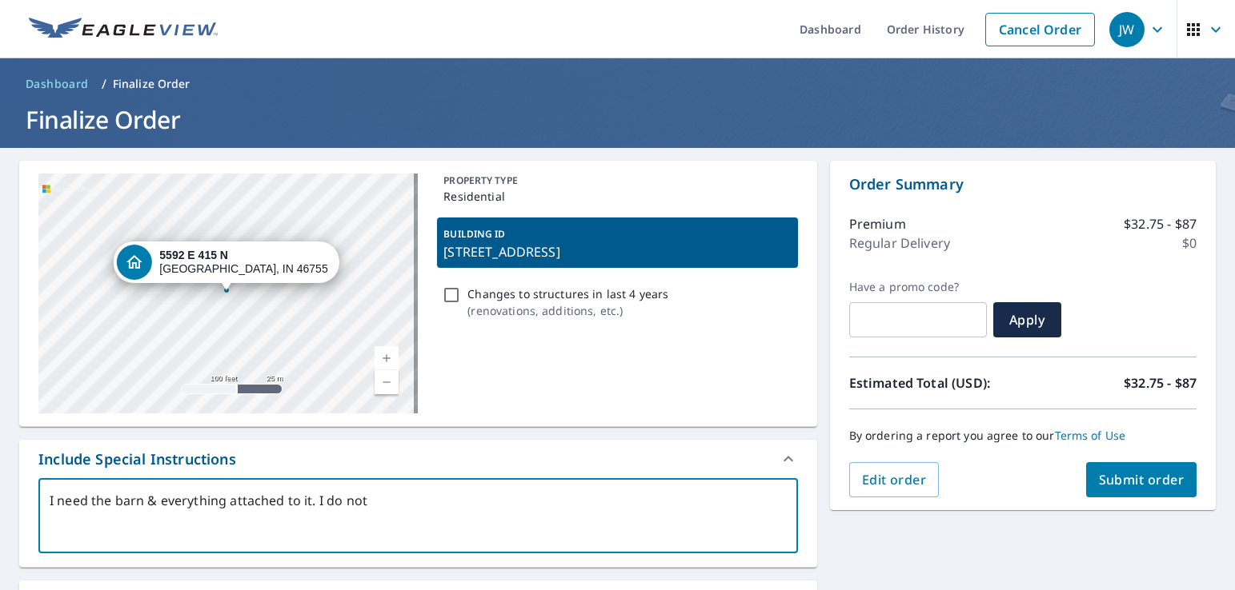
type textarea "I need the barn & everything attached to it. I do not n"
type textarea "x"
type textarea "I need the barn & everything attached to it. I do not ne"
type textarea "x"
type textarea "I need the barn & everything attached to it. I do not nee"
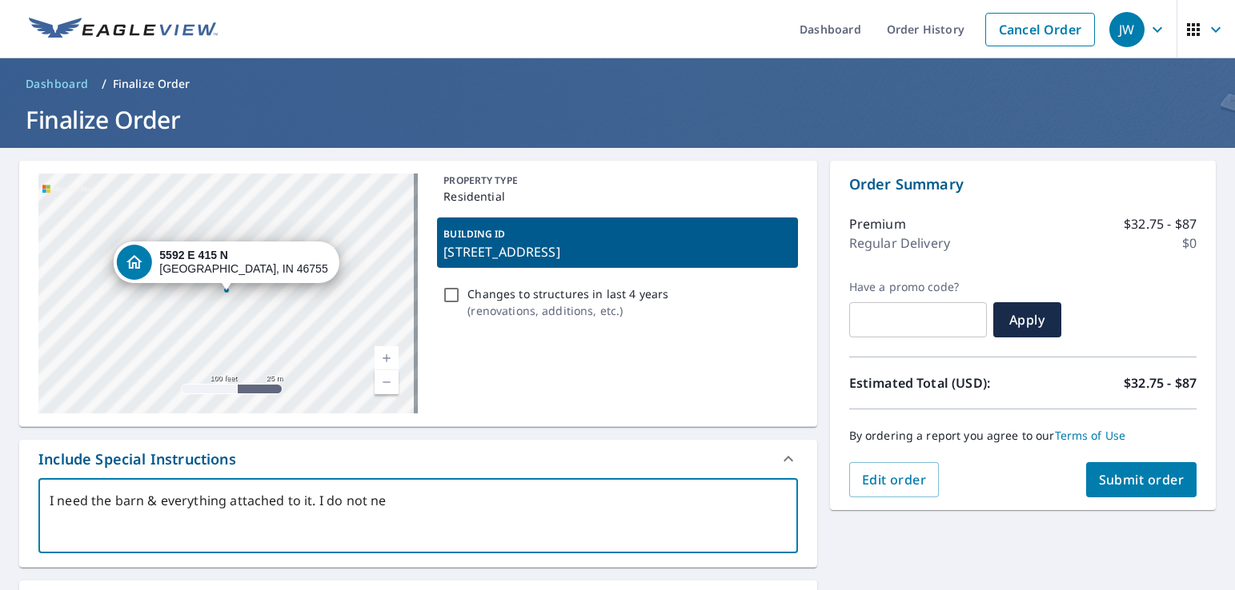
type textarea "x"
type textarea "I need the barn & everything attached to it. I do not need"
type textarea "x"
type textarea "I need the barn & everything attached to it. I do not need"
type textarea "x"
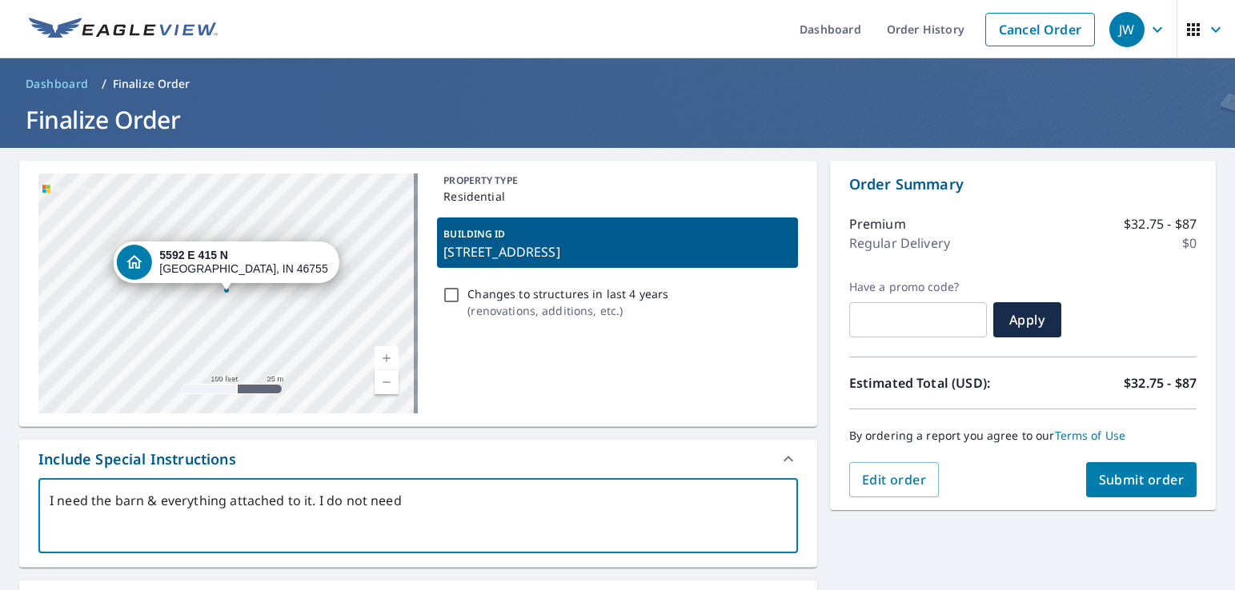
type textarea "I need the barn & everything attached to it. I do not need t"
type textarea "x"
type textarea "I need the barn & everything attached to it. I do not need th"
type textarea "x"
type textarea "I need the barn & everything attached to it. I do not need the"
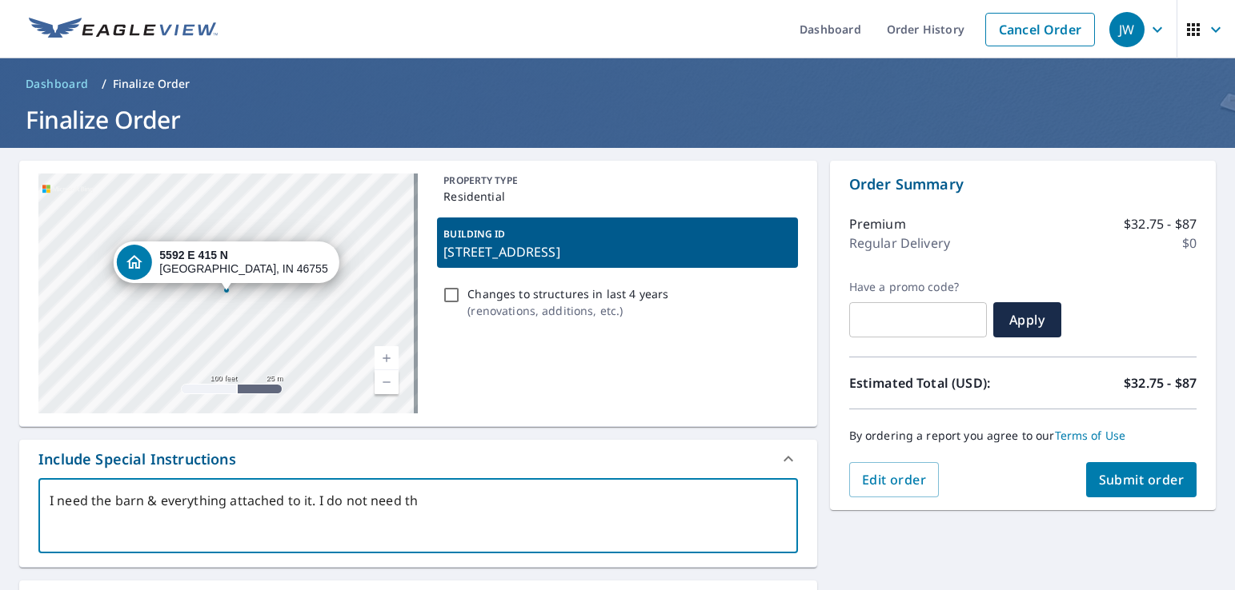
type textarea "x"
type textarea "I need the barn & everything attached to it. I do not need the"
type textarea "x"
type textarea "I need the barn & everything attached to it. I do not need the h"
type textarea "x"
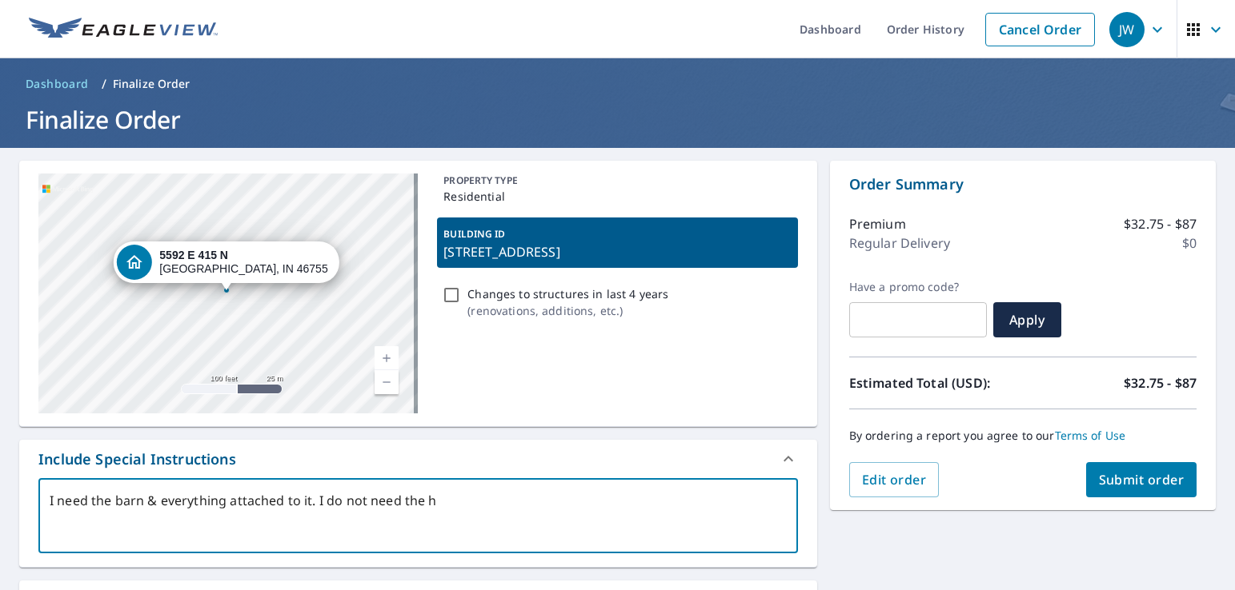
type textarea "I need the barn & everything attached to it. I do not need the ho"
type textarea "x"
type textarea "I need the barn & everything attached to it. I do not need the hou"
type textarea "x"
type textarea "I need the barn & everything attached to it. I do not need the houd"
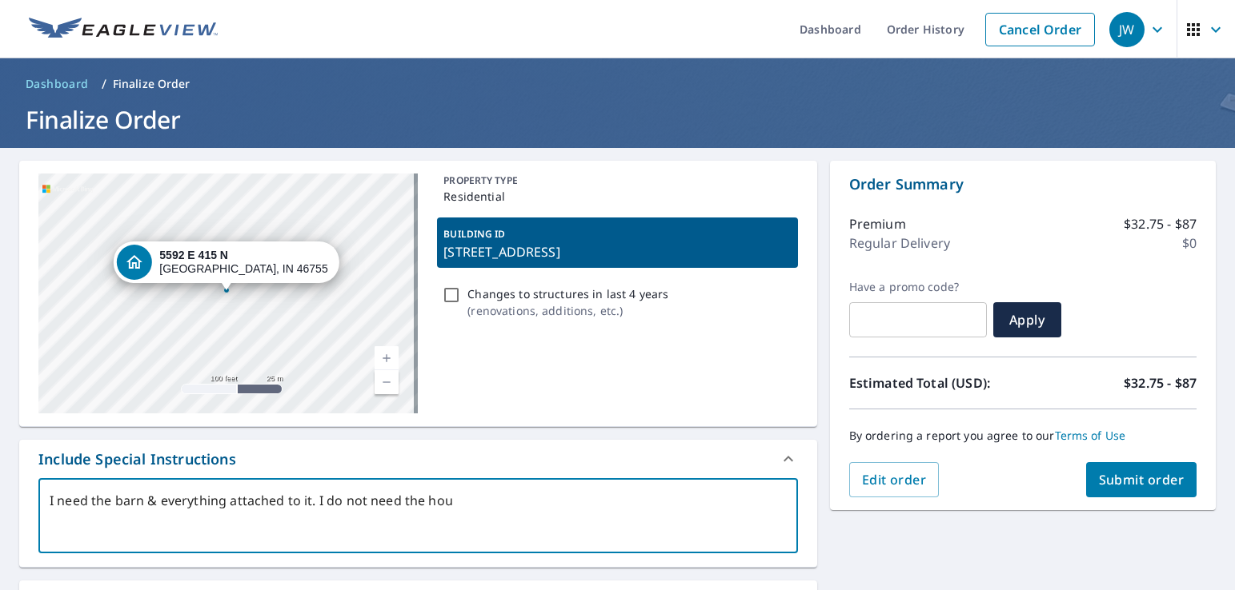
type textarea "x"
type textarea "I need the barn & everything attached to it. I do not need the houd="
type textarea "x"
type textarea "I need the barn & everything attached to it. I do not need the houd=s"
type textarea "x"
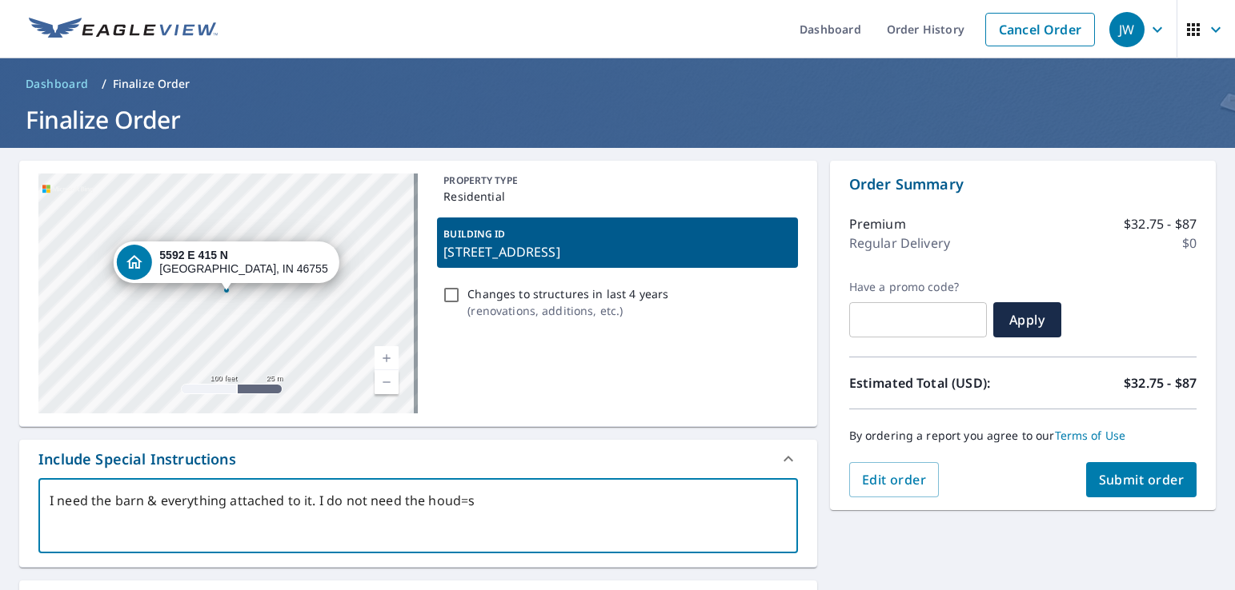
type textarea "I need the barn & everything attached to it. I do not need the houd=se"
type textarea "x"
type textarea "I need the barn & everything attached to it. I do not need the houd=se."
type textarea "x"
type textarea "I need the barn & everything attached to it. I do not need the houd=se"
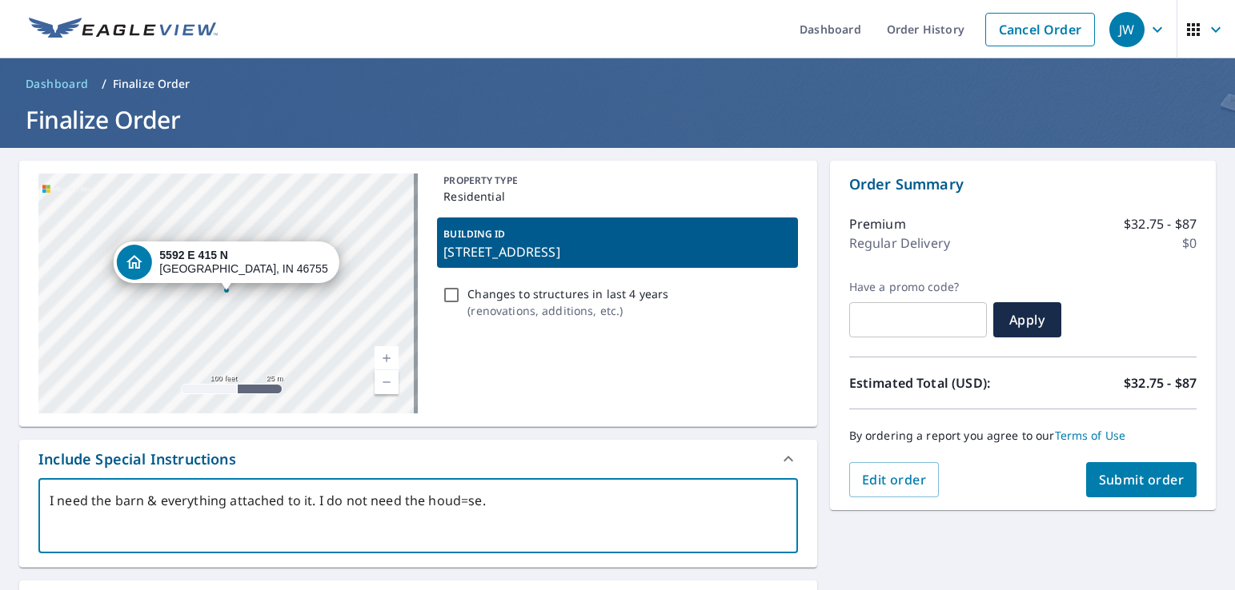
type textarea "x"
type textarea "I need the barn & everything attached to it. I do not need the houd=s"
type textarea "x"
type textarea "I need the barn & everything attached to it. I do not need the houd="
type textarea "x"
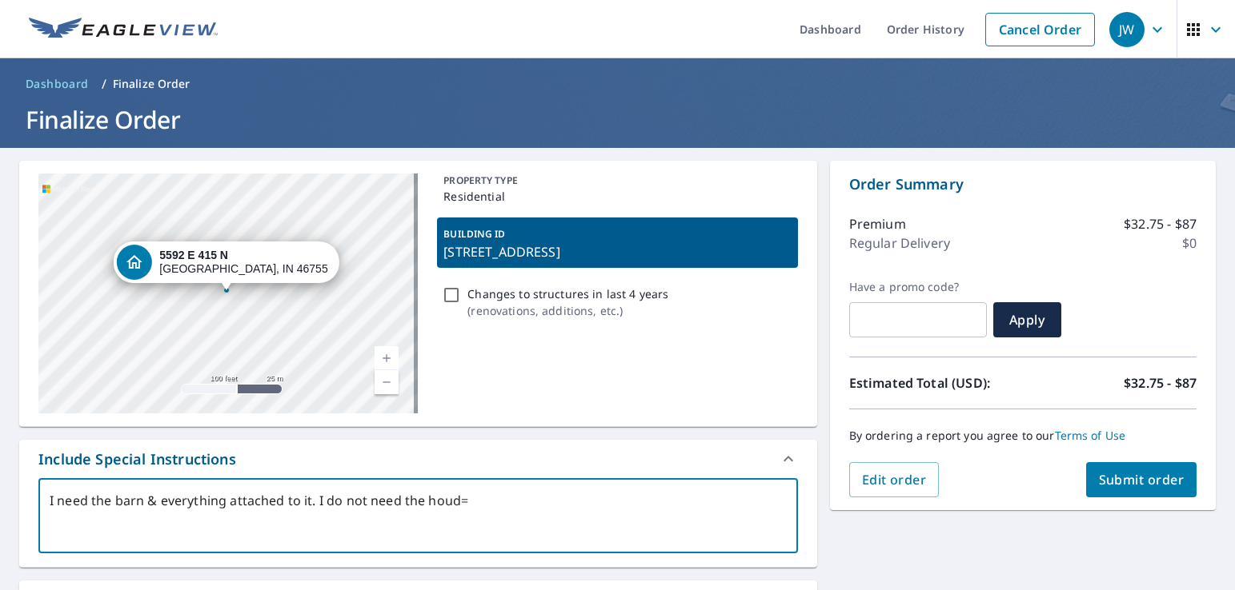
type textarea "I need the barn & everything attached to it. I do not need the houd"
type textarea "x"
type textarea "I need the barn & everything attached to it. I do not need the hou"
type textarea "x"
type textarea "I need the barn & everything attached to it. I do not need the hous"
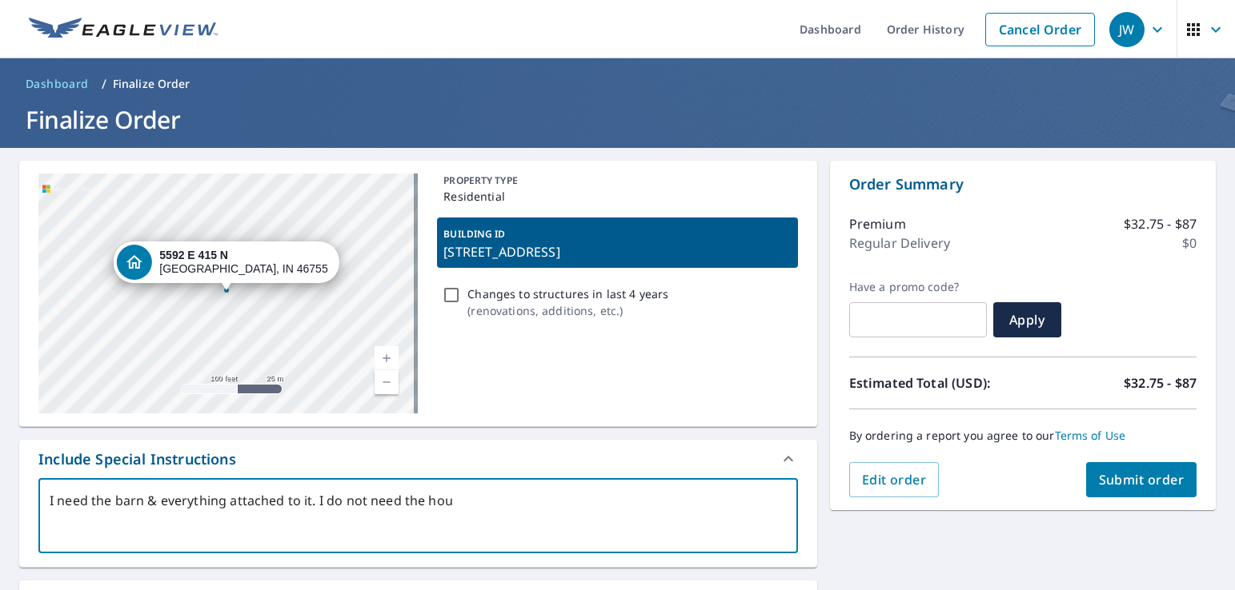
type textarea "x"
type textarea "I need the barn & everything attached to it. I do not need the house"
type textarea "x"
type textarea "I need the barn & everything attached to it. I do not need the house"
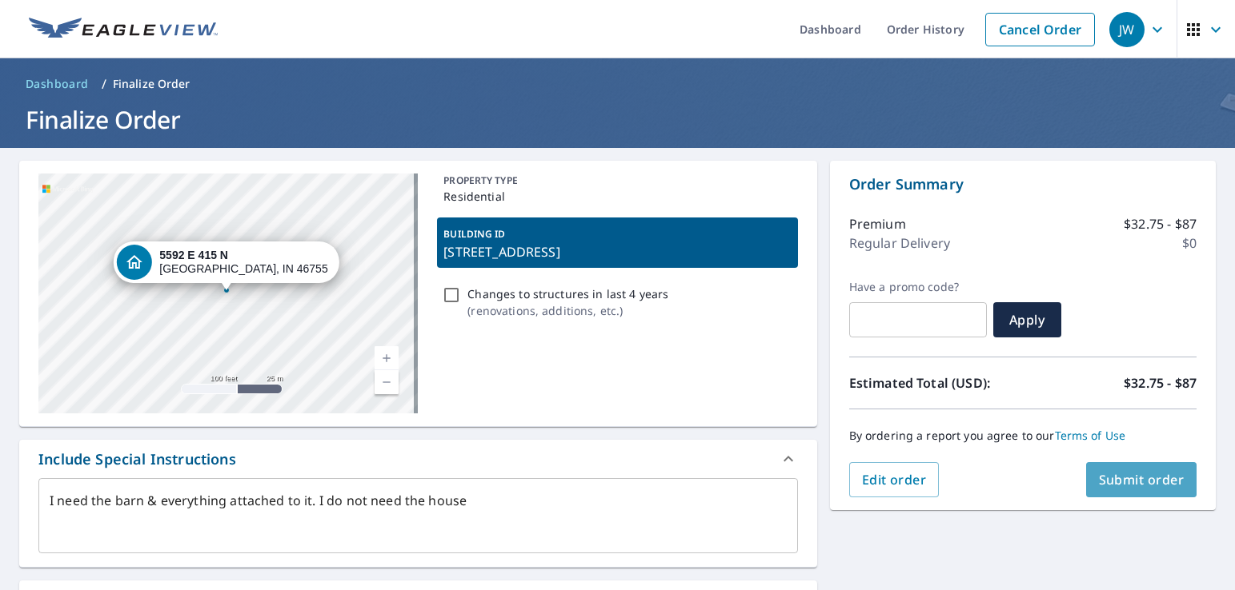
click at [1147, 477] on span "Submit order" at bounding box center [1142, 480] width 86 height 18
type textarea "x"
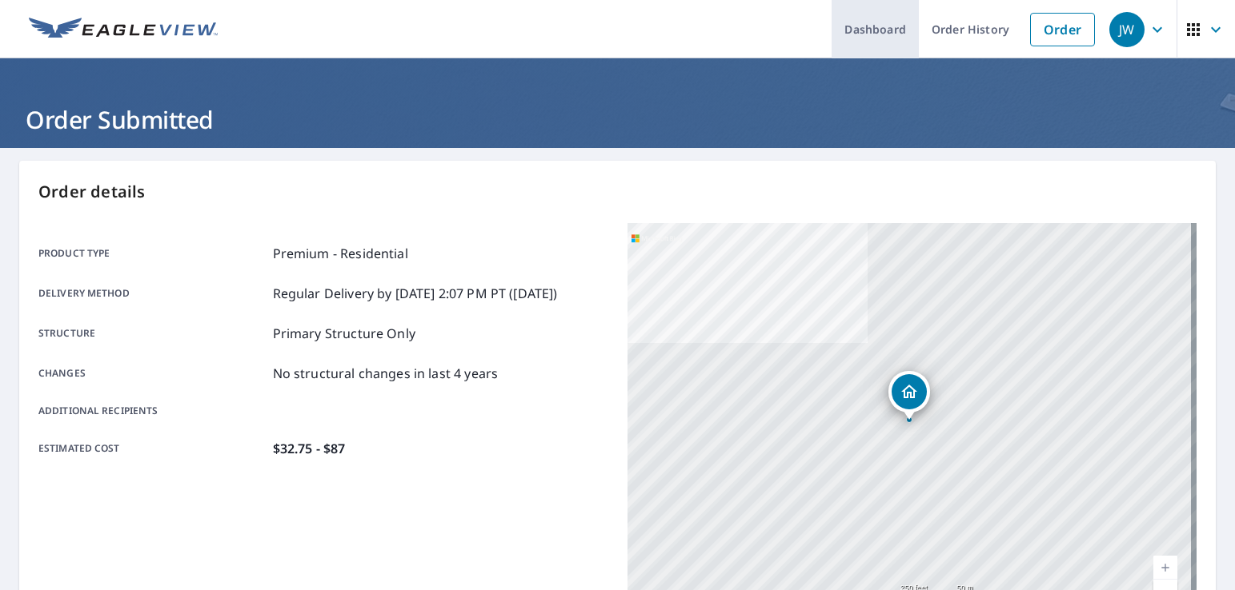
click at [862, 31] on link "Dashboard" at bounding box center [874, 29] width 87 height 58
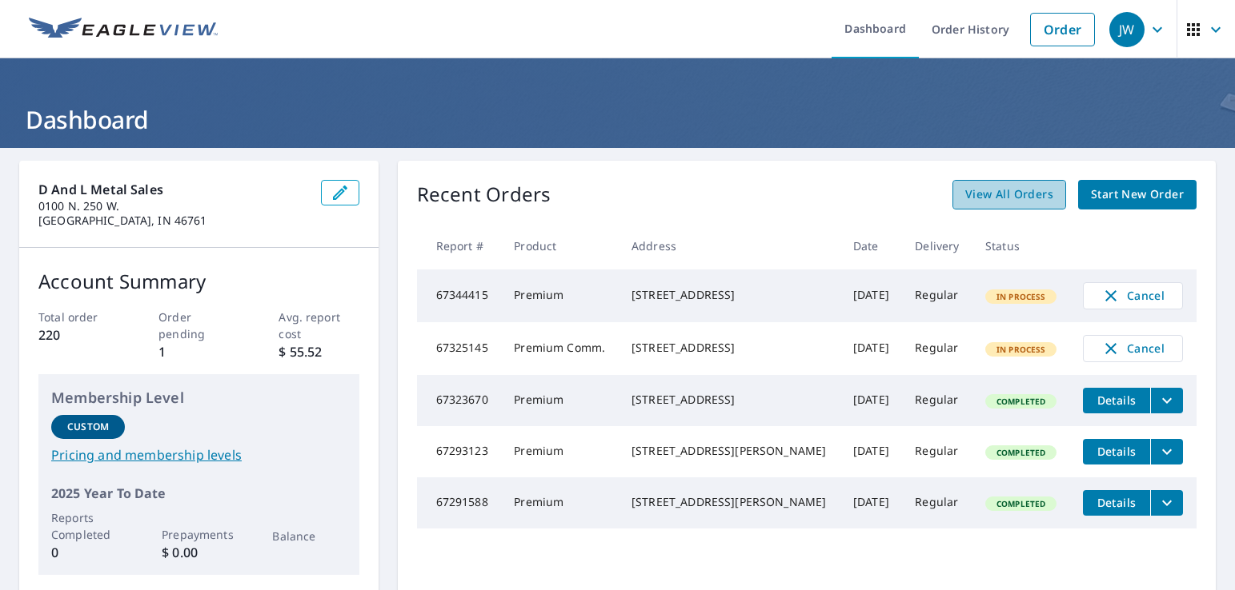
click at [1010, 190] on span "View All Orders" at bounding box center [1009, 195] width 88 height 20
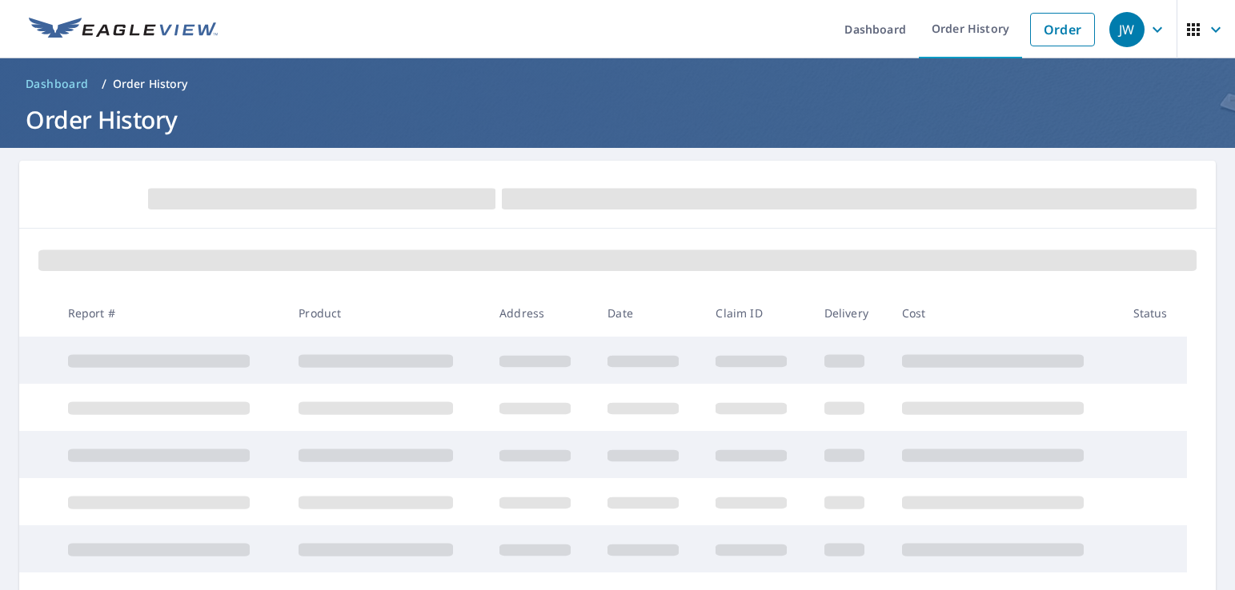
scroll to position [160, 0]
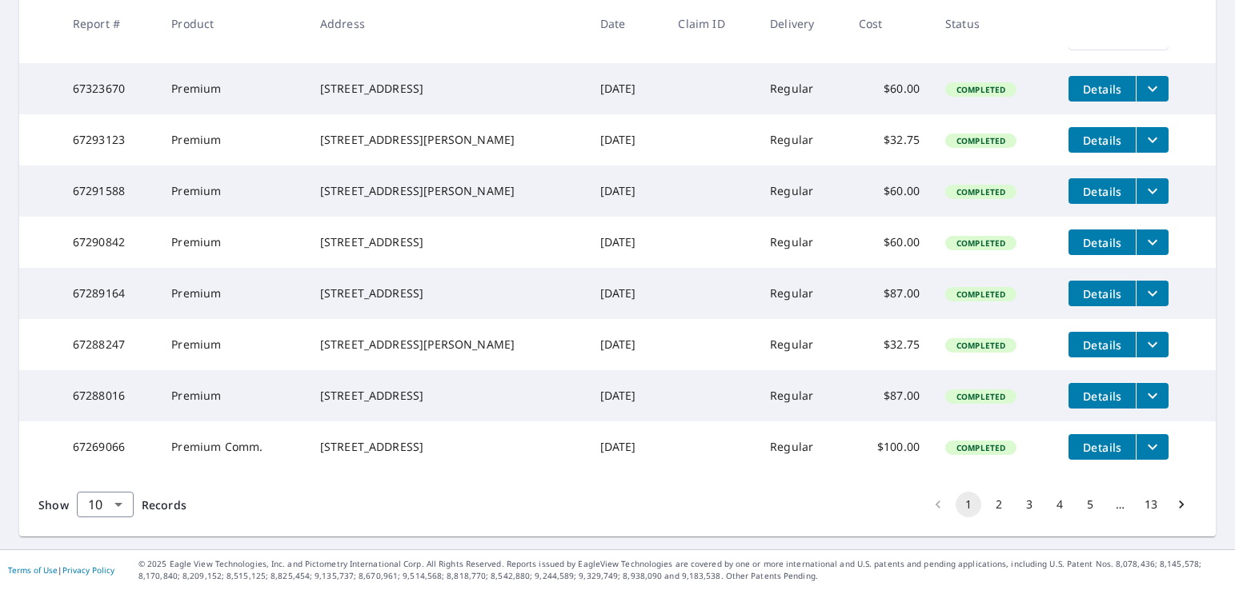
scroll to position [458, 0]
click at [986, 503] on button "2" at bounding box center [999, 505] width 26 height 26
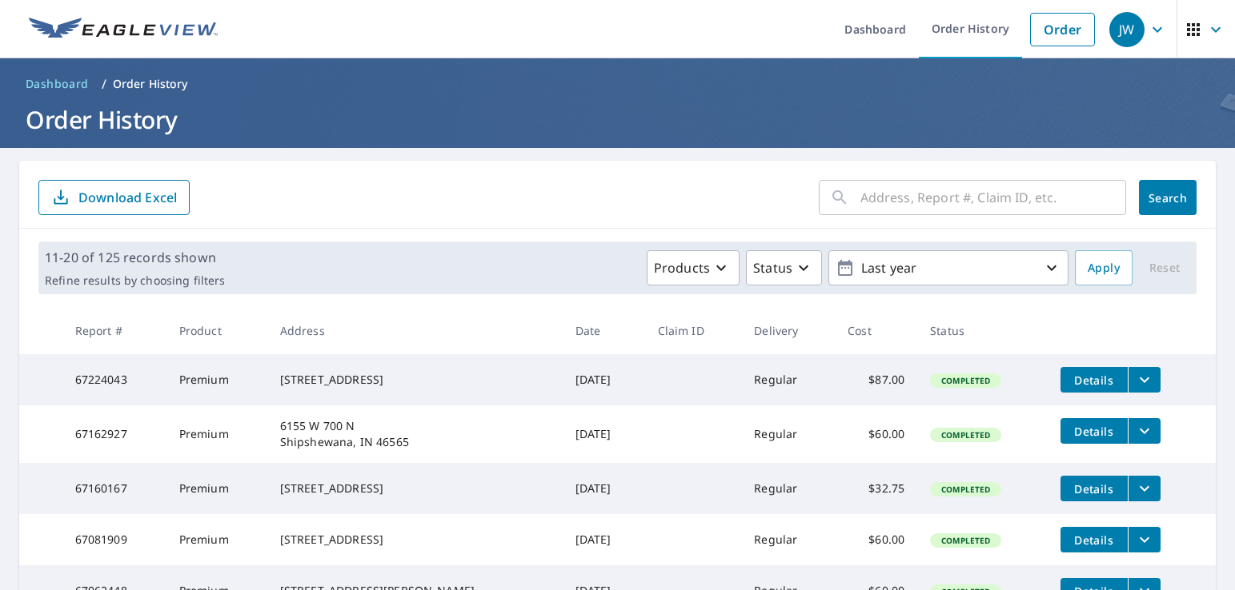
click at [1101, 381] on span "Details" at bounding box center [1094, 380] width 48 height 15
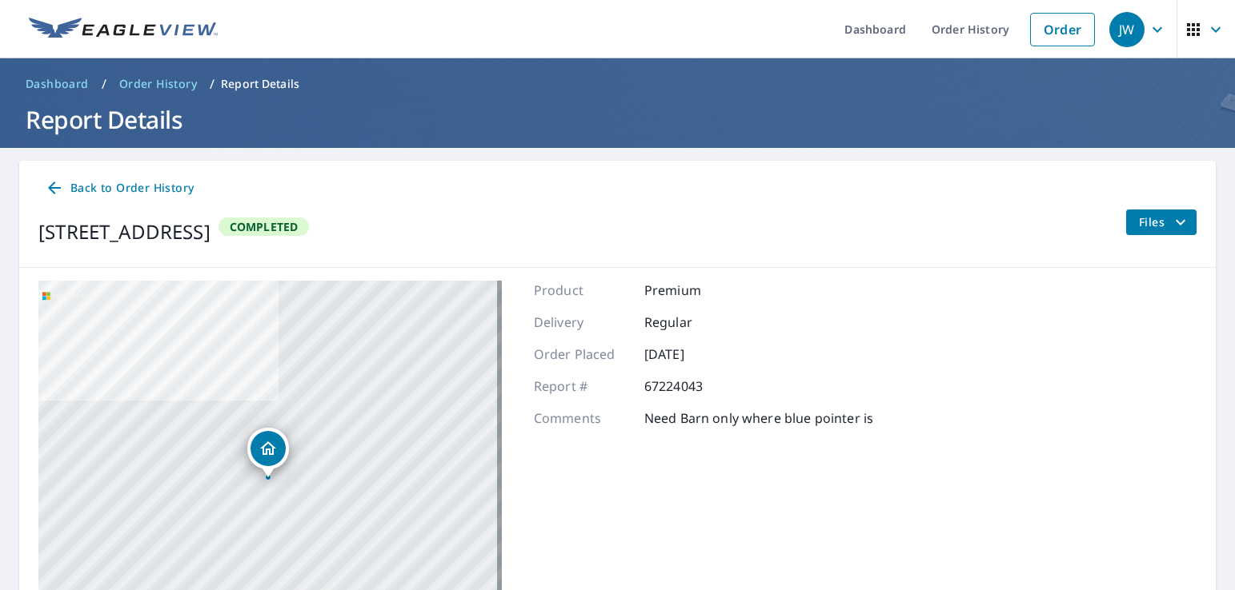
click at [62, 189] on icon at bounding box center [54, 187] width 19 height 19
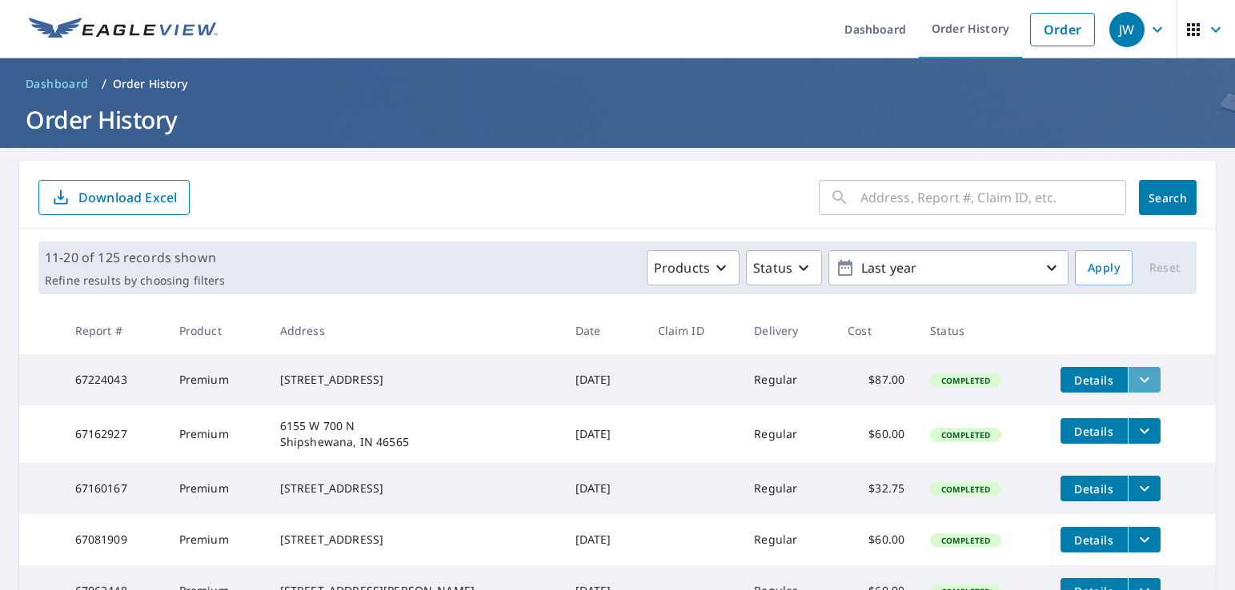
click at [1139, 382] on icon "filesDropdownBtn-67224043" at bounding box center [1144, 379] width 19 height 19
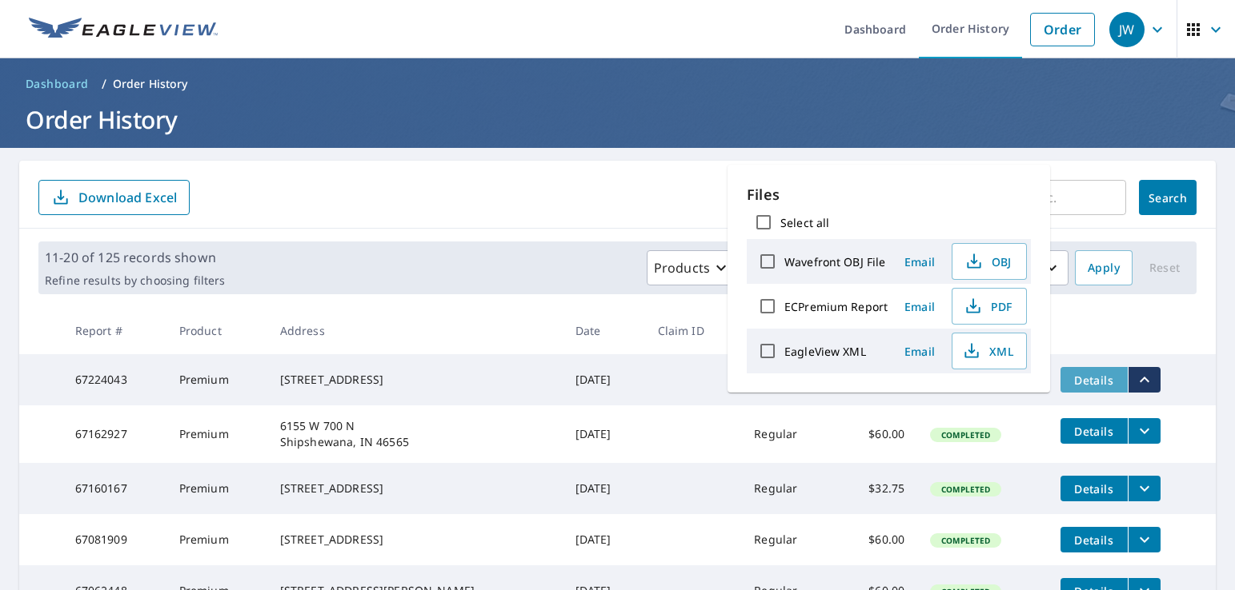
click at [1087, 384] on span "Details" at bounding box center [1094, 380] width 48 height 15
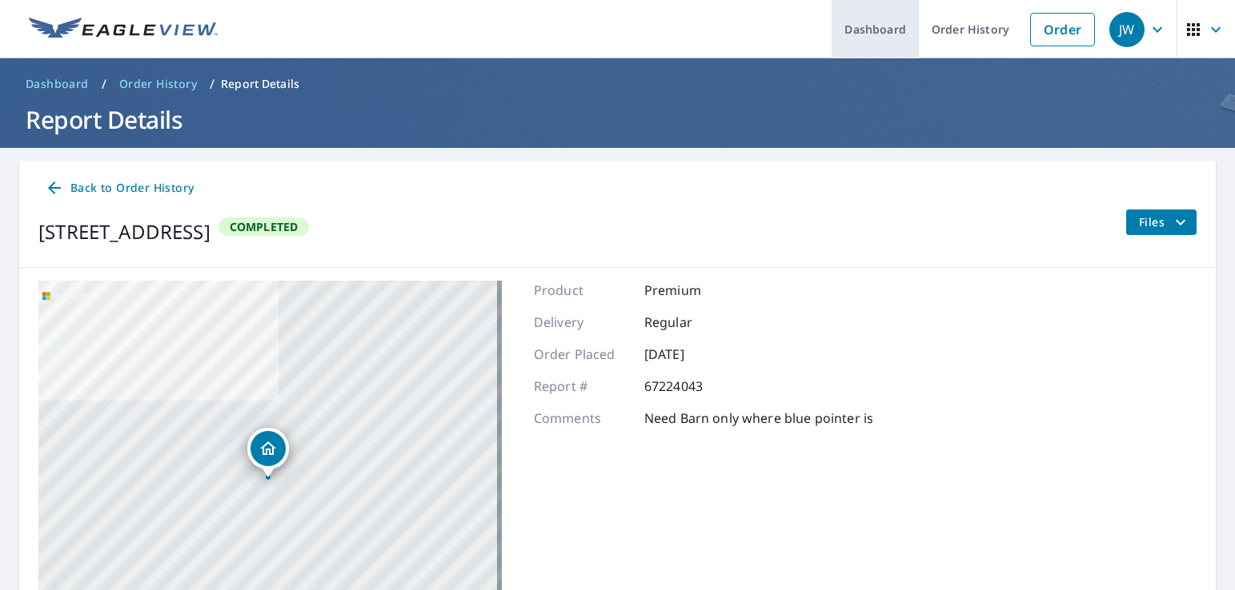
click at [871, 27] on link "Dashboard" at bounding box center [874, 29] width 87 height 58
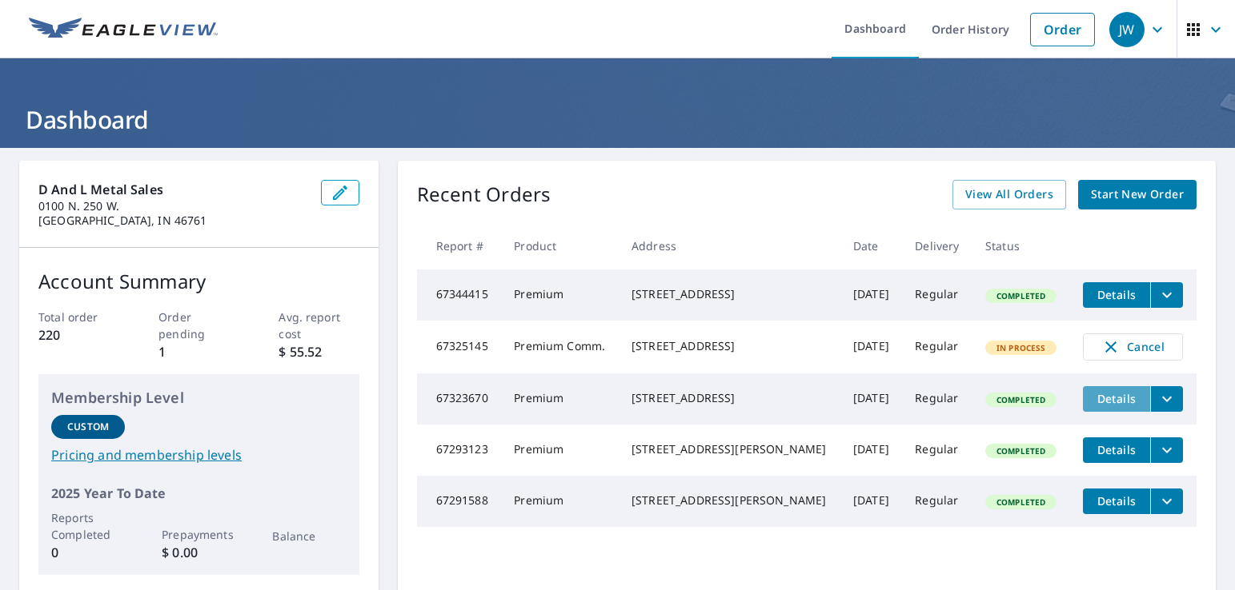
click at [1098, 406] on span "Details" at bounding box center [1116, 398] width 48 height 15
